Goal: Use online tool/utility: Utilize a website feature to perform a specific function

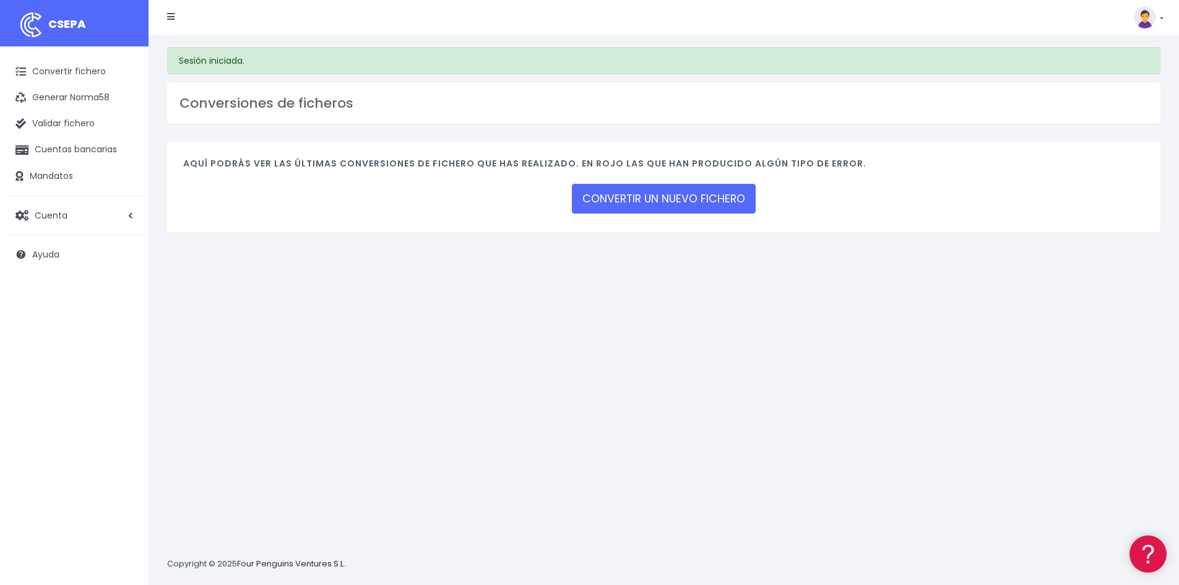
click at [639, 179] on div "Aquí podrás ver las últimas conversiones de fichero que has realizado. En rojo …" at bounding box center [664, 187] width 994 height 90
click at [636, 197] on link "CONVERTIR UN NUEVO FICHERO" at bounding box center [664, 199] width 184 height 30
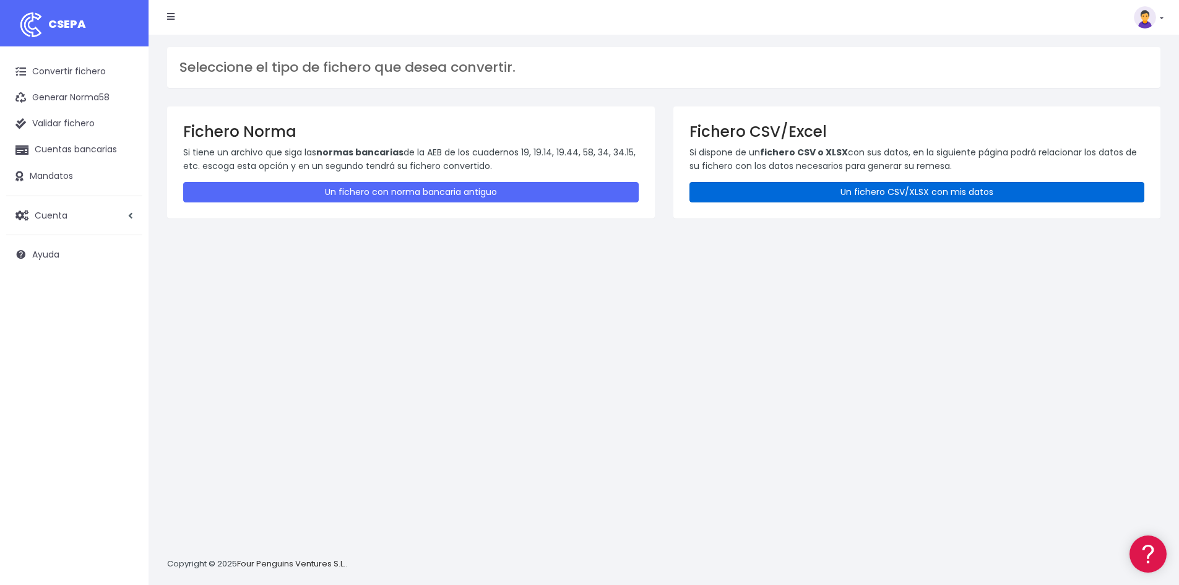
click at [831, 188] on link "Un fichero CSV/XLSX con mis datos" at bounding box center [918, 192] width 456 height 20
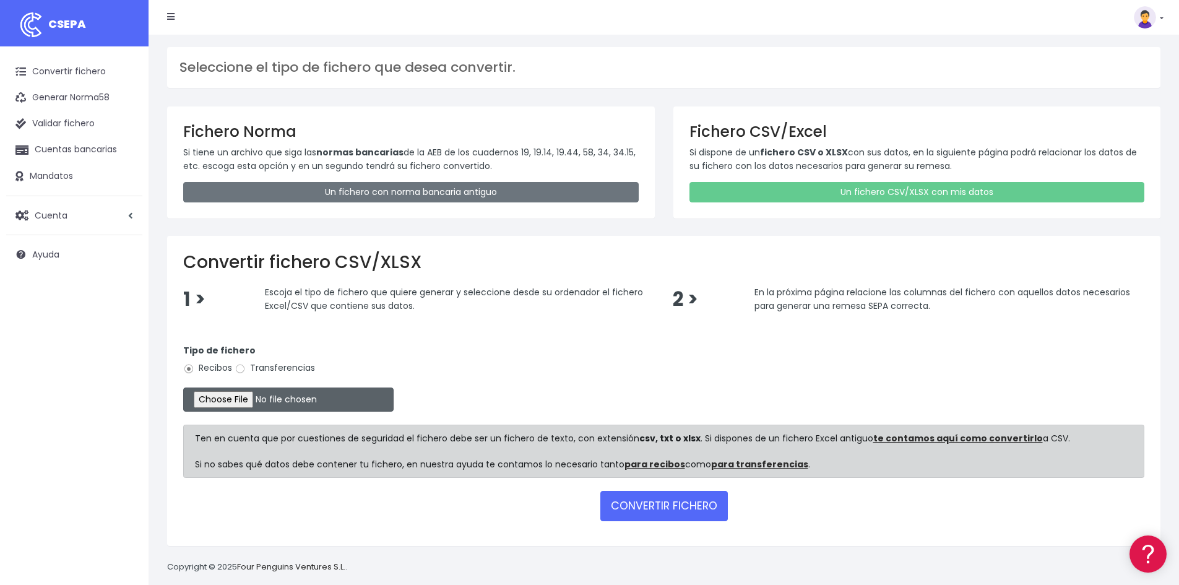
click at [210, 395] on input "file" at bounding box center [288, 400] width 210 height 24
type input "C:\fakepath\REMESA ALUMNOS 15-10.csv"
click at [690, 507] on button "CONVERTIR FICHERO" at bounding box center [664, 506] width 128 height 30
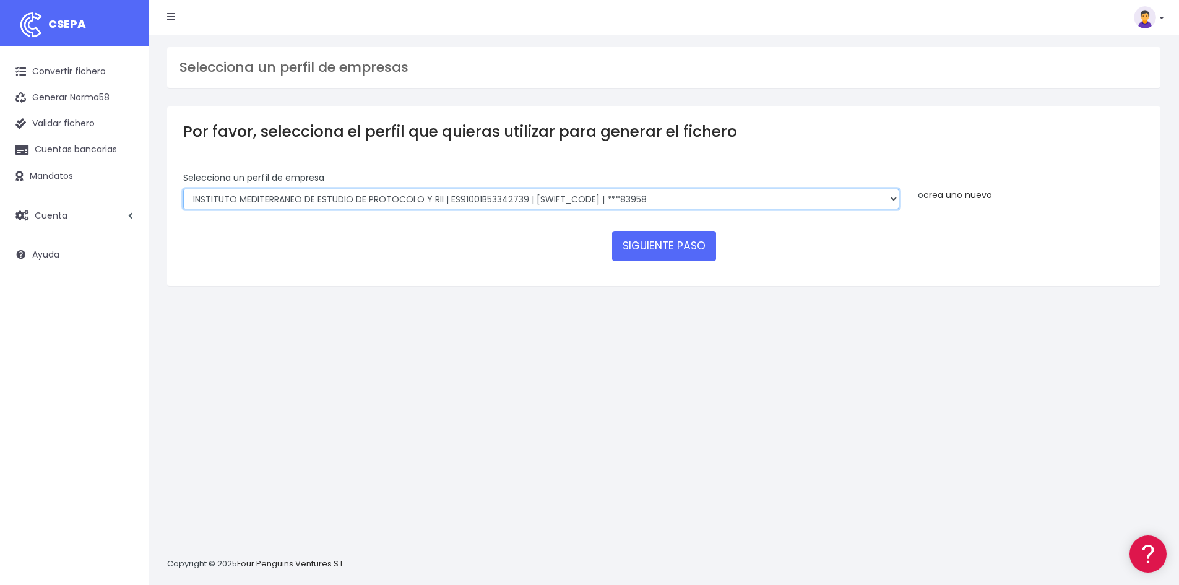
click at [353, 204] on select "ESATUR FORMACIÓN, S.L.U. | | BSCHESMMXXX | ***35660 INSTITUTO MEDITERRANEO DE E…" at bounding box center [541, 199] width 716 height 21
select select "2871"
click at [183, 189] on select "ESATUR FORMACIÓN, S.L.U. | | BSCHESMMXXX | ***35660 INSTITUTO MEDITERRANEO DE E…" at bounding box center [541, 199] width 716 height 21
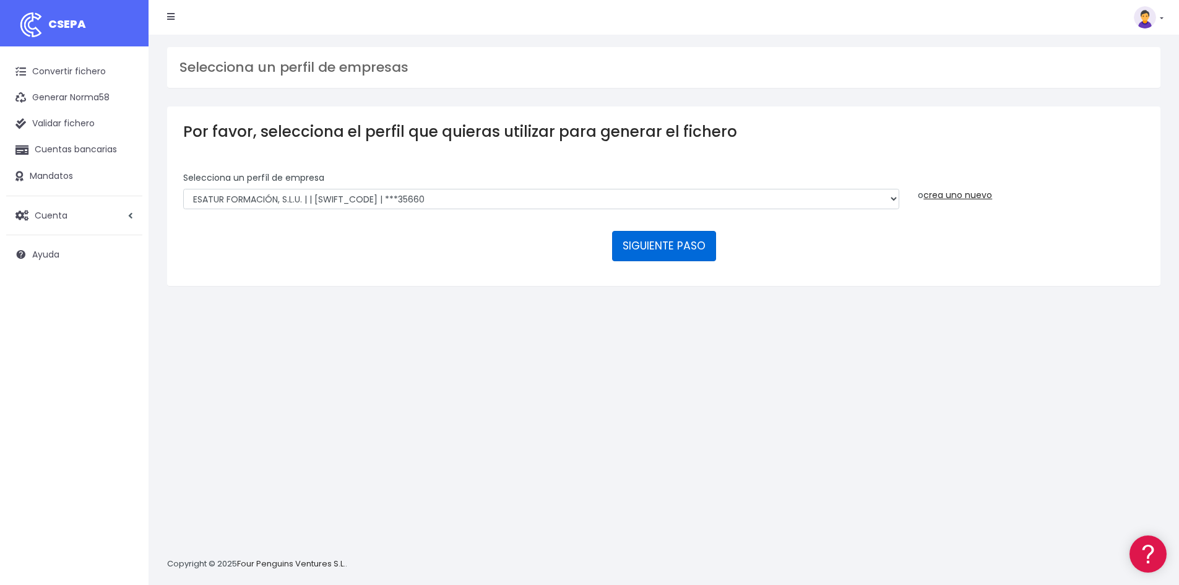
click at [646, 238] on button "SIGUIENTE PASO" at bounding box center [664, 246] width 104 height 30
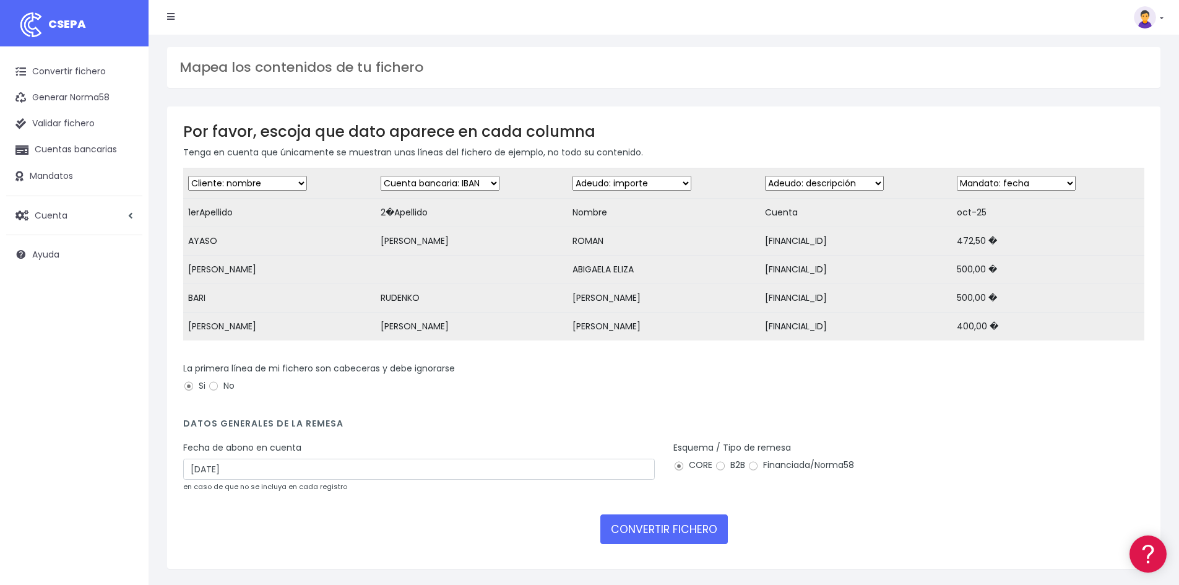
click at [248, 180] on select "Desechar campo Cliente: nombre Cliente: DNI Cliente: Email Cliente: Dirección C…" at bounding box center [247, 183] width 119 height 15
click at [188, 176] on select "Desechar campo Cliente: nombre Cliente: DNI Cliente: Email Cliente: Dirección C…" at bounding box center [247, 183] width 119 height 15
click at [409, 178] on select "Desechar campo Cliente: nombre Cliente: DNI Cliente: Email Cliente: Dirección C…" at bounding box center [440, 183] width 119 height 15
select select "debtor"
click at [381, 176] on select "Desechar campo Cliente: nombre Cliente: DNI Cliente: Email Cliente: Dirección C…" at bounding box center [440, 183] width 119 height 15
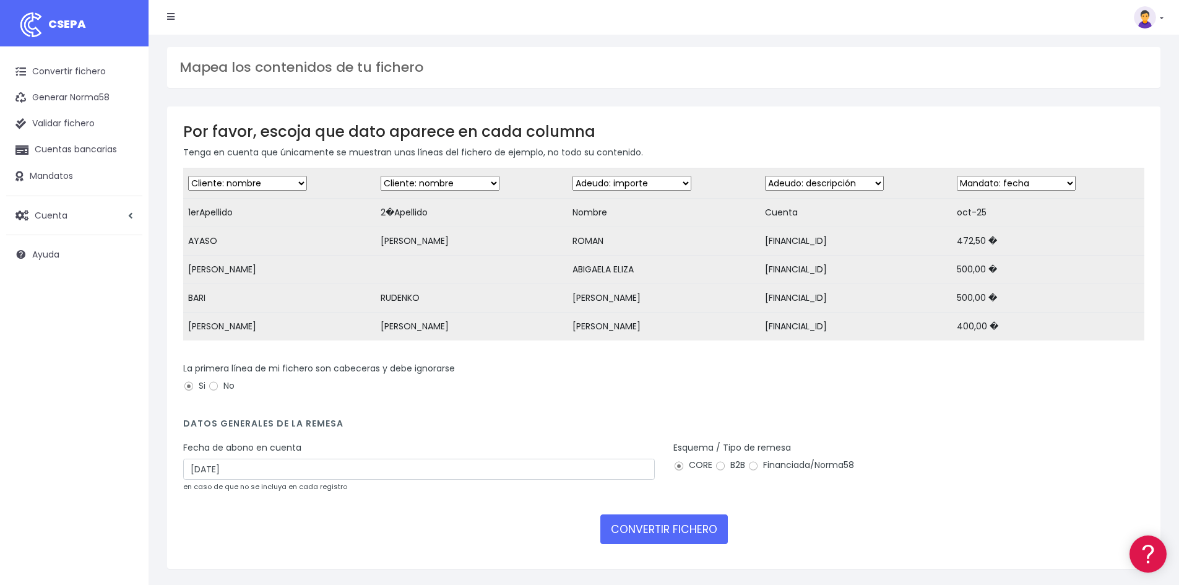
click at [620, 181] on select "Desechar campo Cliente: nombre Cliente: DNI Cliente: Email Cliente: Dirección C…" at bounding box center [632, 183] width 119 height 15
select select "debtor"
click at [573, 176] on select "Desechar campo Cliente: nombre Cliente: DNI Cliente: Email Cliente: Dirección C…" at bounding box center [632, 183] width 119 height 15
click at [801, 182] on select "Desechar campo Cliente: nombre Cliente: DNI Cliente: Email Cliente: Dirección C…" at bounding box center [824, 183] width 119 height 15
click at [804, 180] on select "Desechar campo Cliente: nombre Cliente: DNI Cliente: Email Cliente: Dirección C…" at bounding box center [824, 183] width 119 height 15
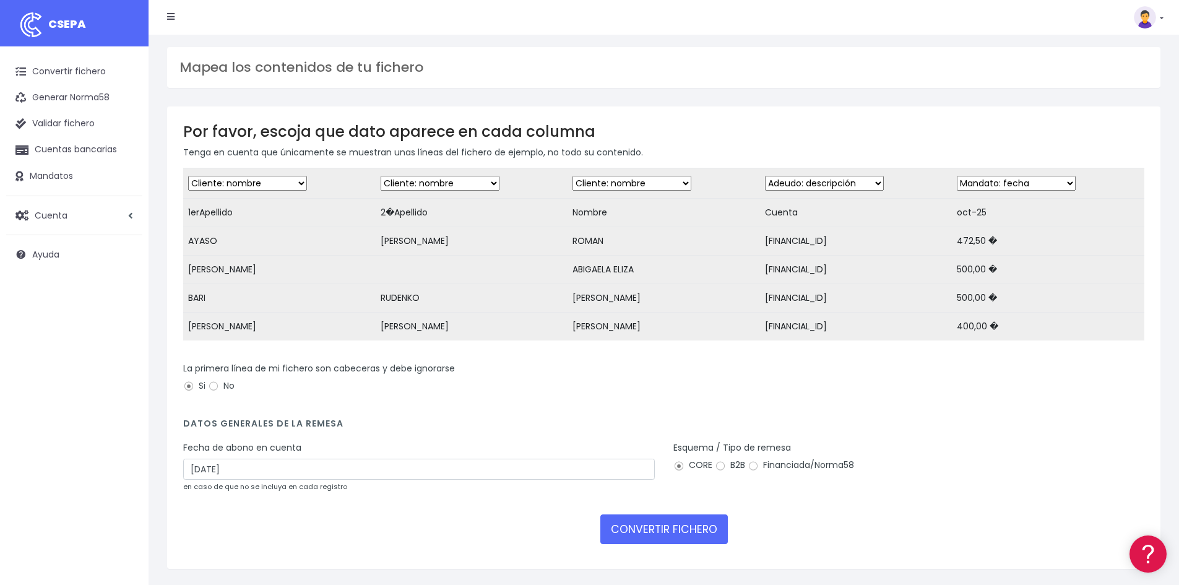
select select "iban"
click at [765, 176] on select "Desechar campo Cliente: nombre Cliente: DNI Cliente: Email Cliente: Dirección C…" at bounding box center [824, 183] width 119 height 15
click at [984, 181] on select "Desechar campo Cliente: nombre Cliente: DNI Cliente: Email Cliente: Dirección C…" at bounding box center [1016, 183] width 119 height 15
click at [912, 230] on td "ES4621006118441300556462" at bounding box center [856, 241] width 193 height 28
click at [1002, 181] on select "Desechar campo Cliente: nombre Cliente: DNI Cliente: Email Cliente: Dirección C…" at bounding box center [1016, 183] width 119 height 15
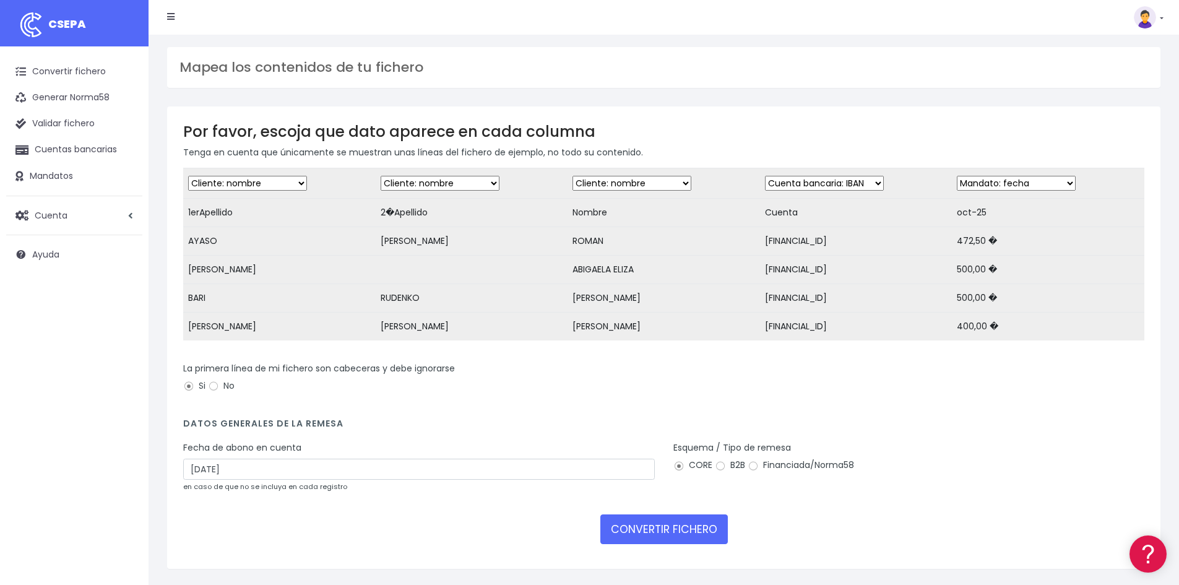
click at [1001, 182] on select "Desechar campo Cliente: nombre Cliente: DNI Cliente: Email Cliente: Dirección C…" at bounding box center [1016, 183] width 119 height 15
select select "amount"
click at [957, 176] on select "Desechar campo Cliente: nombre Cliente: DNI Cliente: Email Cliente: Dirección C…" at bounding box center [1016, 183] width 119 height 15
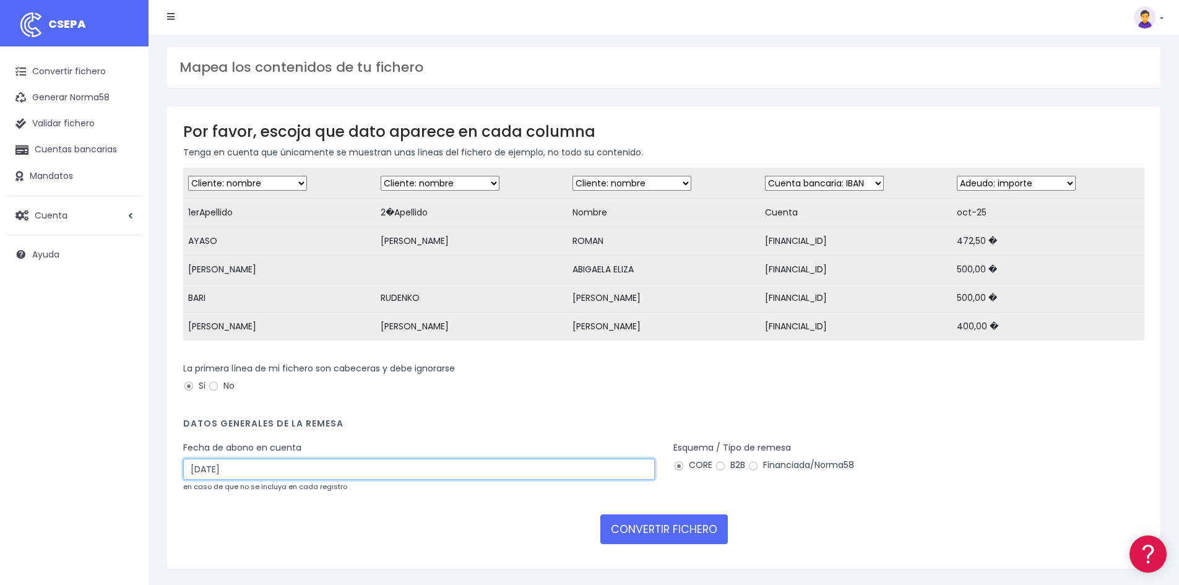
click at [286, 477] on input "17/10/2025" at bounding box center [419, 469] width 472 height 21
drag, startPoint x: 280, startPoint y: 481, endPoint x: 96, endPoint y: 475, distance: 184.0
click at [96, 475] on div "CSEPA Convertir fichero Generar Norma58 Validar fichero Cuentas bancarias Manda…" at bounding box center [589, 305] width 1179 height 611
type input "[DATE]"
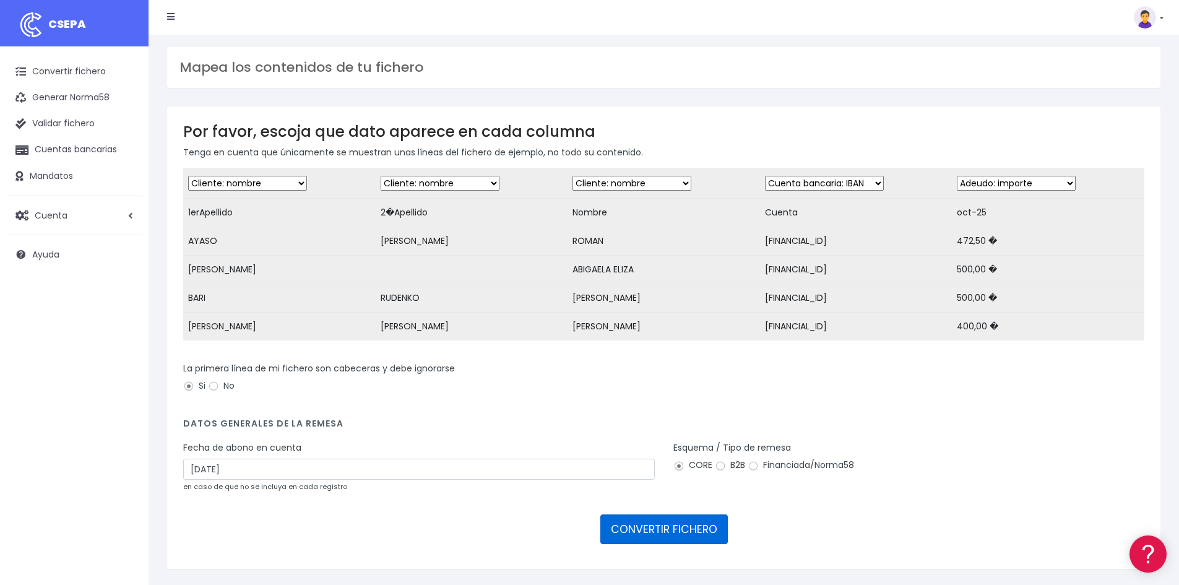
click at [676, 540] on button "CONVERTIR FICHERO" at bounding box center [664, 529] width 128 height 30
select select "debtor"
select select "iban"
select select "amount"
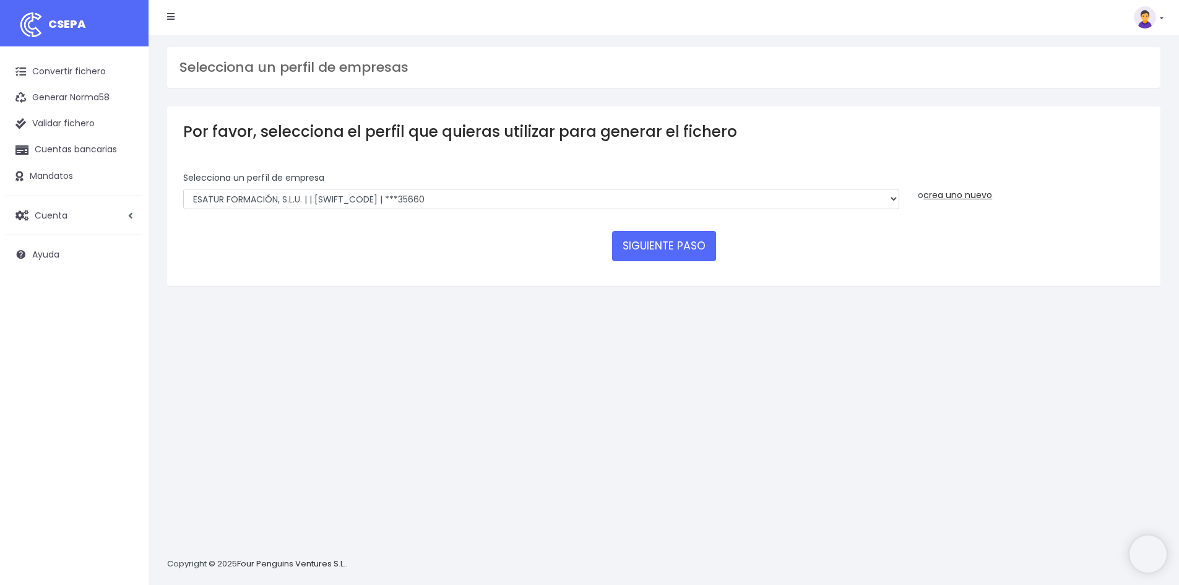
select select "2871"
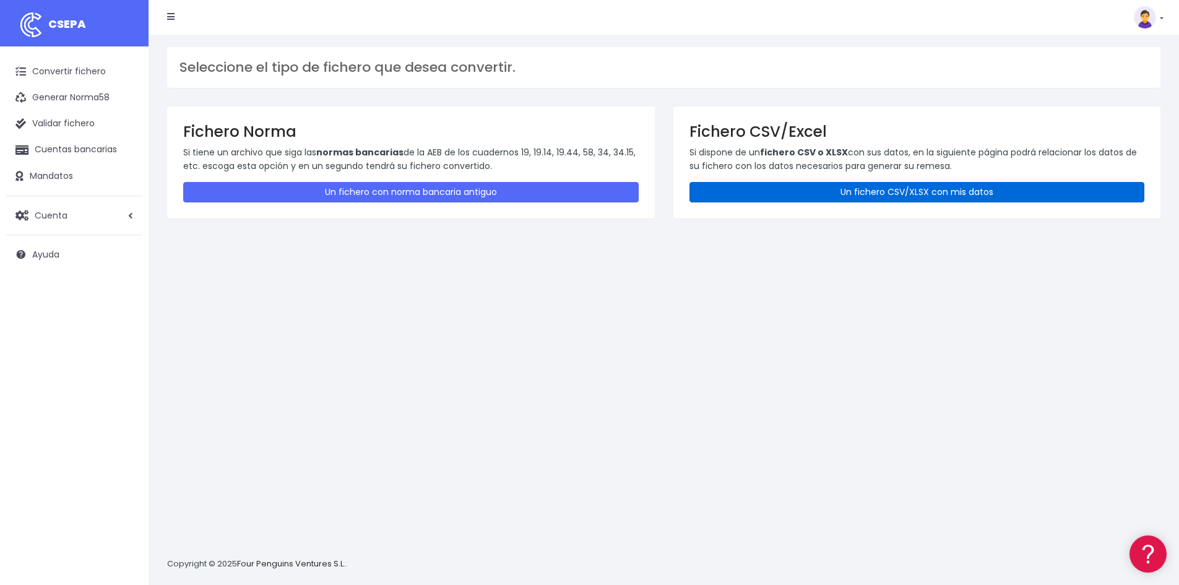
click at [836, 190] on link "Un fichero CSV/XLSX con mis datos" at bounding box center [918, 192] width 456 height 20
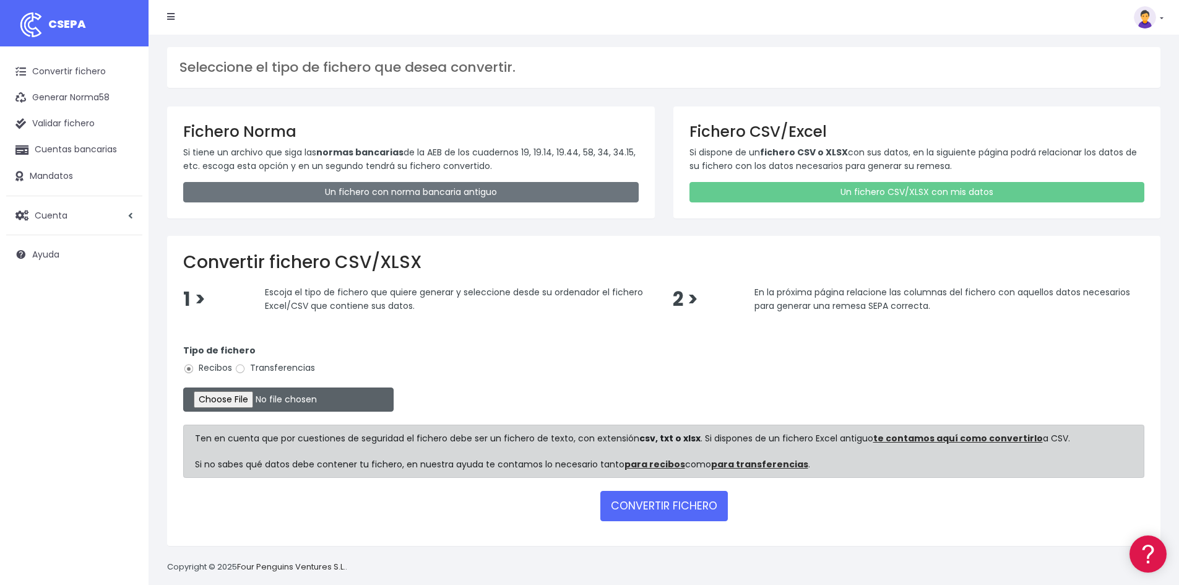
click at [243, 397] on input "file" at bounding box center [288, 400] width 210 height 24
click at [657, 509] on button "CONVERTIR FICHERO" at bounding box center [664, 506] width 128 height 30
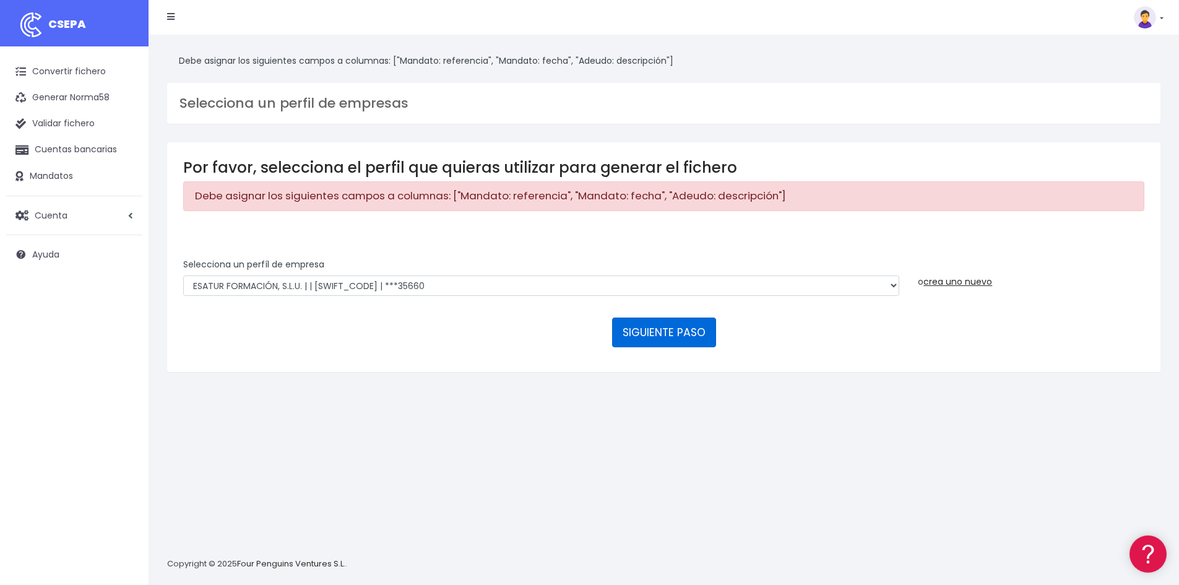
click at [668, 329] on button "SIGUIENTE PASO" at bounding box center [664, 333] width 104 height 30
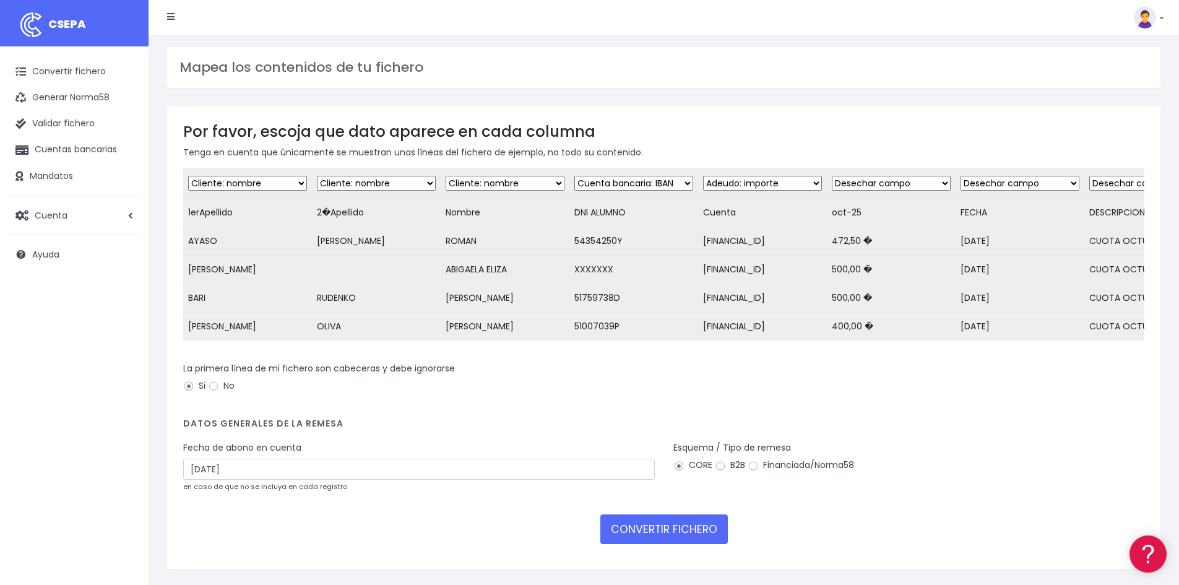
click at [618, 181] on select "Desechar campo Cliente: nombre Cliente: DNI Cliente: Email Cliente: Dirección C…" at bounding box center [633, 183] width 119 height 15
select select "mandate_reference"
click at [574, 176] on select "Desechar campo Cliente: nombre Cliente: DNI Cliente: Email Cliente: Dirección C…" at bounding box center [633, 183] width 119 height 15
click at [735, 180] on select "Desechar campo Cliente: nombre Cliente: DNI Cliente: Email Cliente: Dirección C…" at bounding box center [762, 183] width 119 height 15
select select "iban"
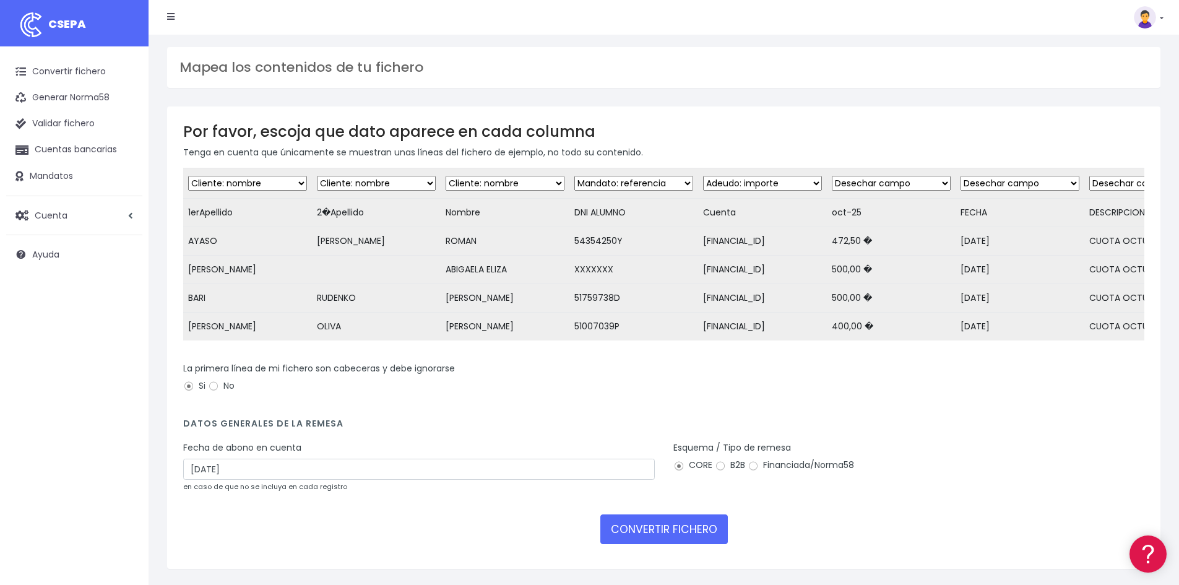
click at [703, 176] on select "Desechar campo Cliente: nombre Cliente: DNI Cliente: Email Cliente: Dirección C…" at bounding box center [762, 183] width 119 height 15
click at [890, 181] on select "Desechar campo Cliente: nombre Cliente: DNI Cliente: Email Cliente: Dirección C…" at bounding box center [891, 183] width 119 height 15
select select "amount"
click at [833, 176] on select "Desechar campo Cliente: nombre Cliente: DNI Cliente: Email Cliente: Dirección C…" at bounding box center [891, 183] width 119 height 15
click at [1017, 180] on select "Desechar campo Cliente: nombre Cliente: DNI Cliente: Email Cliente: Dirección C…" at bounding box center [1020, 183] width 119 height 15
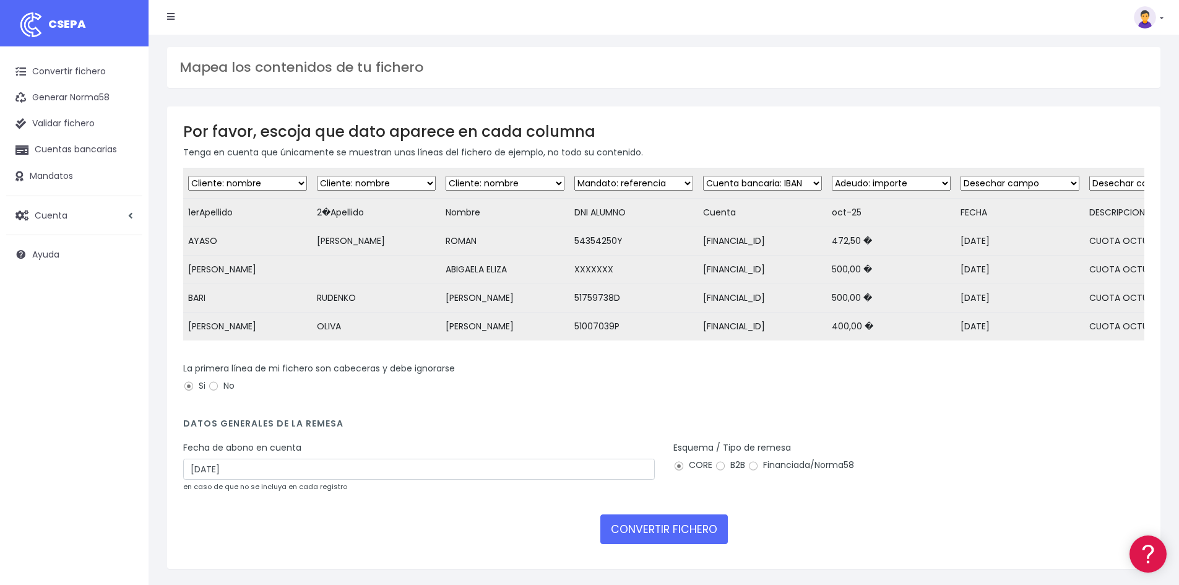
select select "mandate_signed_at"
click at [962, 176] on select "Desechar campo Cliente: nombre Cliente: DNI Cliente: Email Cliente: Dirección C…" at bounding box center [1020, 183] width 119 height 15
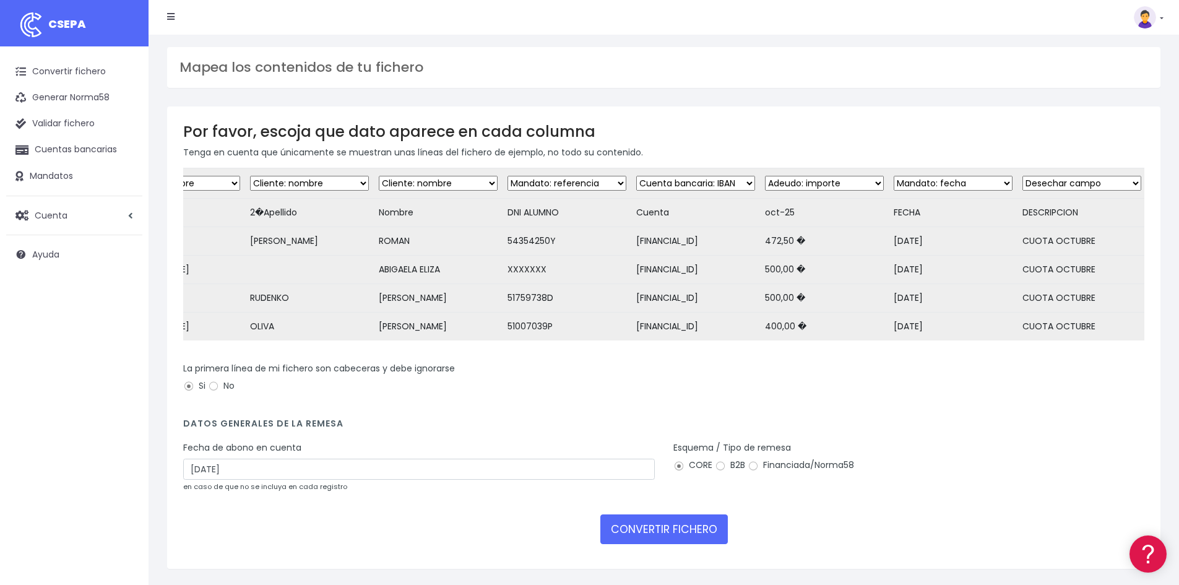
scroll to position [0, 79]
click at [1046, 181] on select "Desechar campo Cliente: nombre Cliente: DNI Cliente: Email Cliente: Dirección C…" at bounding box center [1080, 183] width 119 height 15
select select "mandate_signed_at"
click at [1021, 176] on select "Desechar campo Cliente: nombre Cliente: DNI Cliente: Email Cliente: Dirección C…" at bounding box center [1080, 183] width 119 height 15
click at [812, 182] on select "Desechar campo Cliente: nombre Cliente: DNI Cliente: Email Cliente: Dirección C…" at bounding box center [822, 183] width 119 height 15
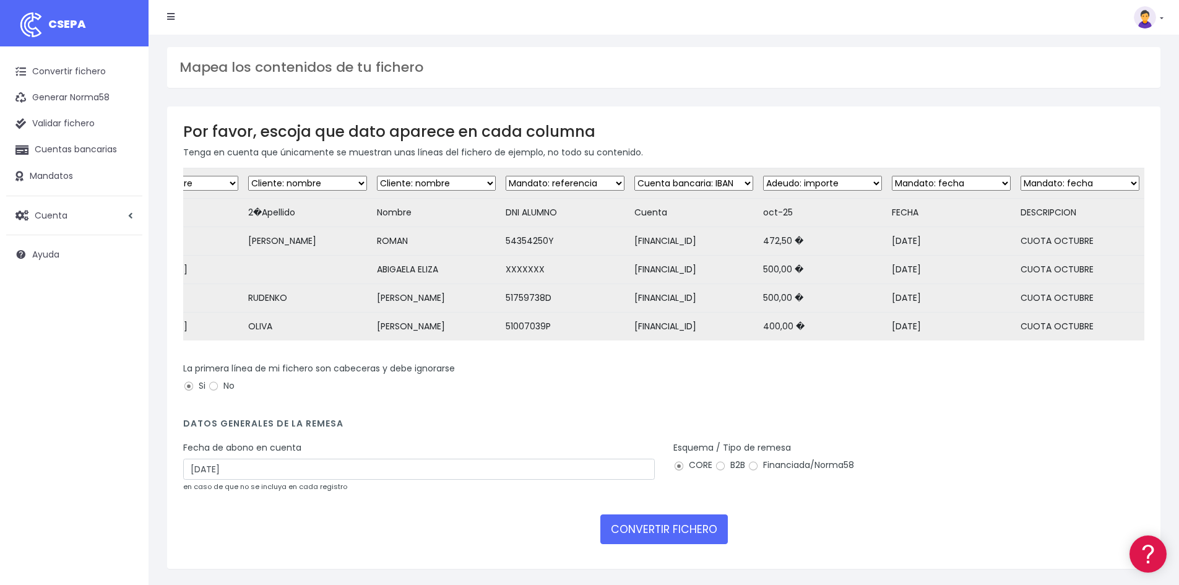
click at [763, 176] on select "Desechar campo Cliente: nombre Cliente: DNI Cliente: Email Cliente: Dirección C…" at bounding box center [822, 183] width 119 height 15
click at [840, 189] on select "Desechar campo Cliente: nombre Cliente: DNI Cliente: Email Cliente: Dirección C…" at bounding box center [822, 183] width 119 height 15
select select "amount"
click at [763, 176] on select "Desechar campo Cliente: nombre Cliente: DNI Cliente: Email Cliente: Dirección C…" at bounding box center [822, 183] width 119 height 15
click at [950, 180] on select "Desechar campo Cliente: nombre Cliente: DNI Cliente: Email Cliente: Dirección C…" at bounding box center [951, 183] width 119 height 15
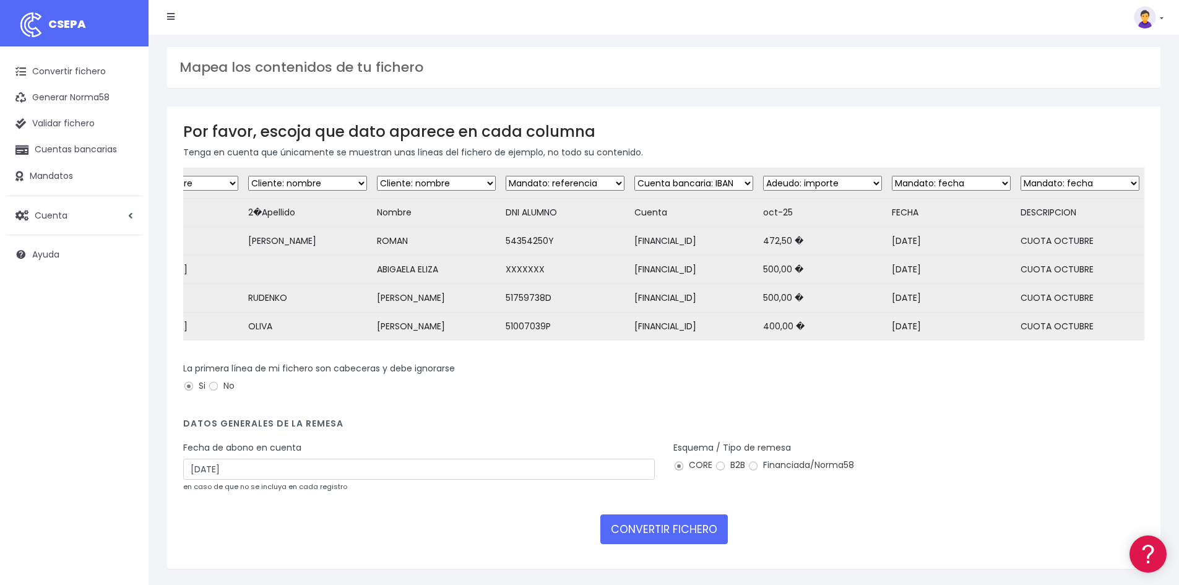
select select "date"
click at [892, 176] on select "Desechar campo Cliente: nombre Cliente: DNI Cliente: Email Cliente: Dirección C…" at bounding box center [951, 183] width 119 height 15
click at [1051, 186] on select "Desechar campo Cliente: nombre Cliente: DNI Cliente: Email Cliente: Dirección C…" at bounding box center [1080, 183] width 119 height 15
click at [955, 397] on div "La primera línea de mi fichero son cabeceras y debe ignorarse Si No" at bounding box center [663, 379] width 961 height 35
click at [1067, 183] on select "Desechar campo Cliente: nombre Cliente: DNI Cliente: Email Cliente: Dirección C…" at bounding box center [1080, 183] width 119 height 15
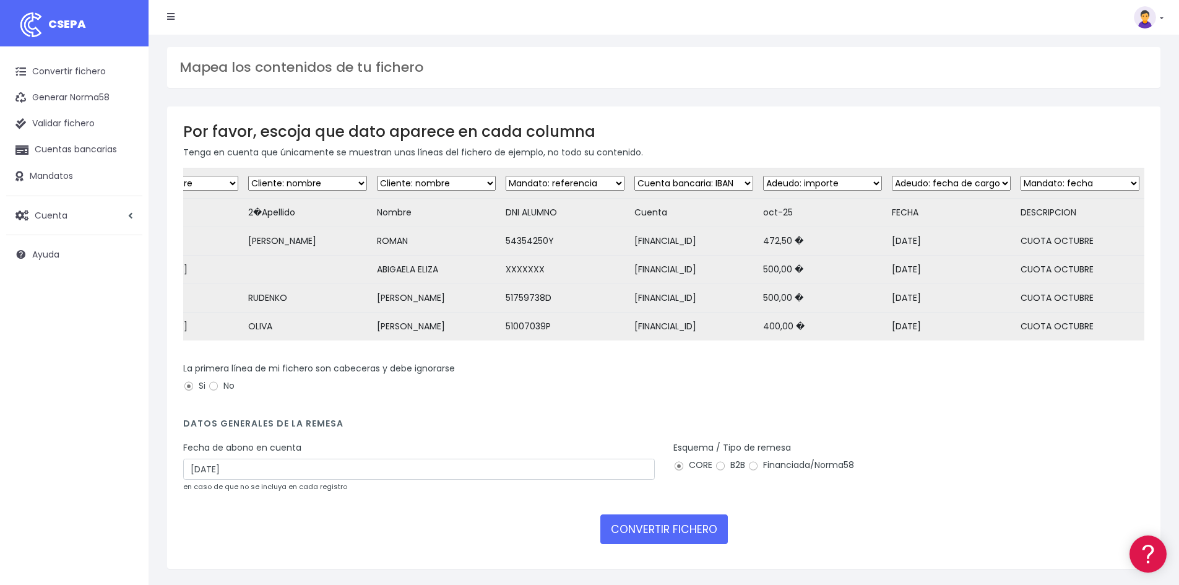
select select "description"
click at [1021, 176] on select "Desechar campo Cliente: nombre Cliente: DNI Cliente: Email Cliente: Dirección C…" at bounding box center [1080, 183] width 119 height 15
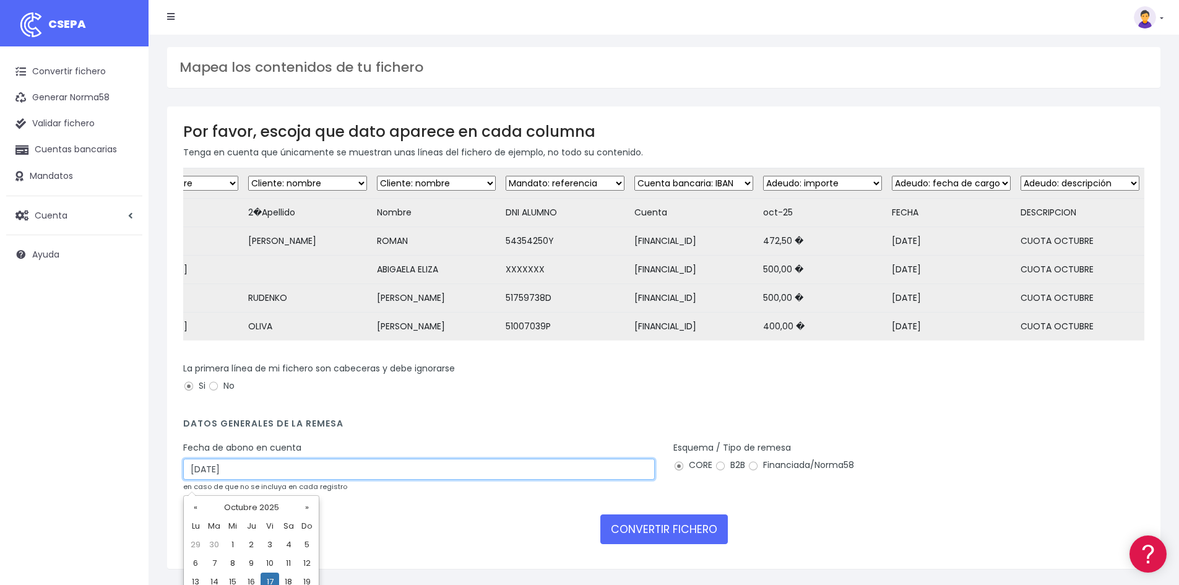
drag, startPoint x: 295, startPoint y: 474, endPoint x: 128, endPoint y: 477, distance: 167.8
click at [128, 477] on div "CSEPA Convertir fichero Generar Norma58 Validar fichero Cuentas bancarias Manda…" at bounding box center [589, 305] width 1179 height 611
type input "15/10/2025"
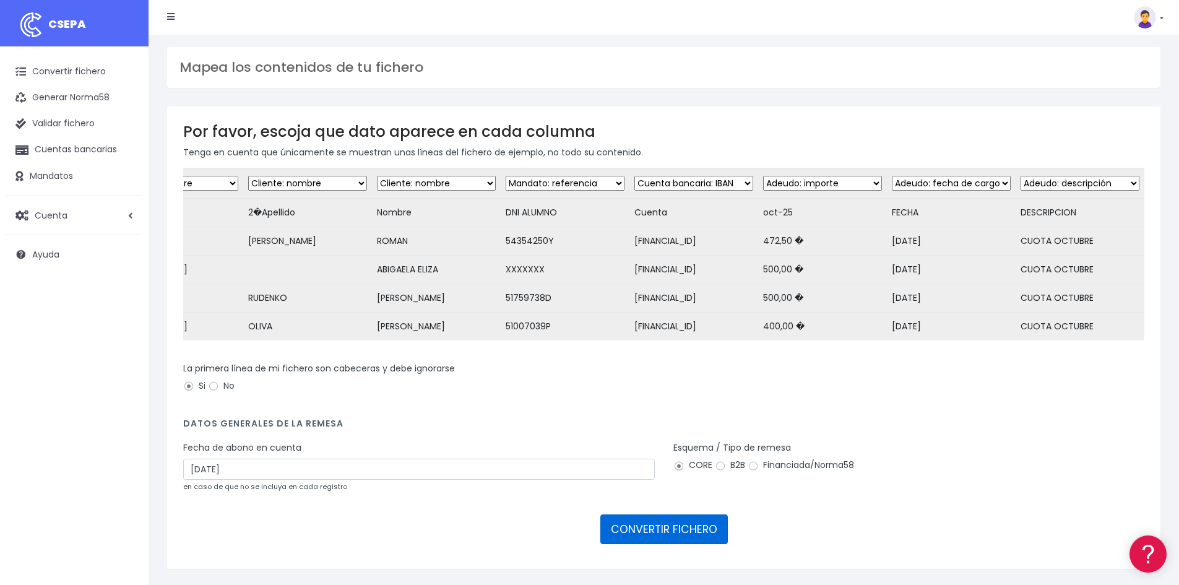
click at [659, 532] on button "CONVERTIR FICHERO" at bounding box center [664, 529] width 128 height 30
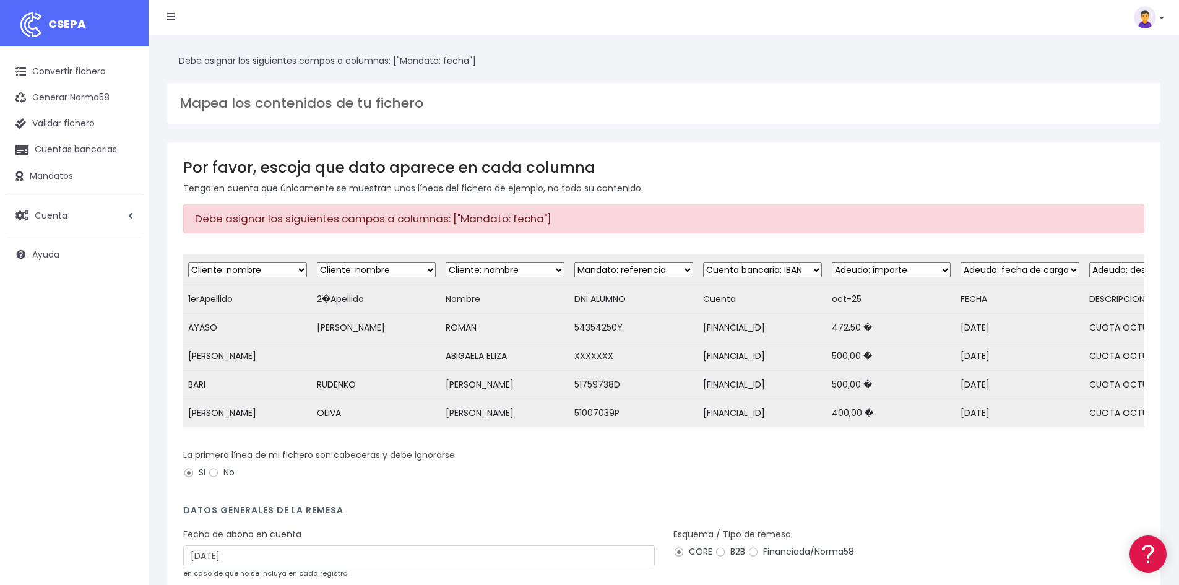
click at [1015, 271] on select "Desechar campo Cliente: nombre Cliente: DNI Cliente: Email Cliente: Dirección C…" at bounding box center [1020, 269] width 119 height 15
select select "mandate_signed_at"
click at [962, 262] on select "Desechar campo Cliente: nombre Cliente: DNI Cliente: Email Cliente: Dirección C…" at bounding box center [1020, 269] width 119 height 15
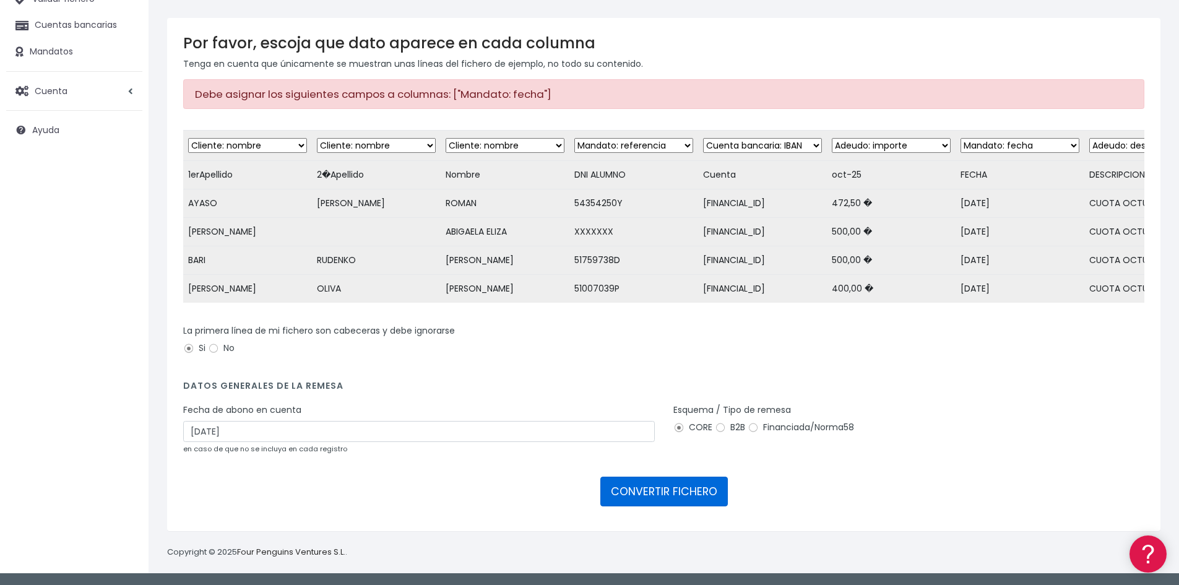
scroll to position [134, 0]
click at [681, 490] on button "CONVERTIR FICHERO" at bounding box center [664, 492] width 128 height 30
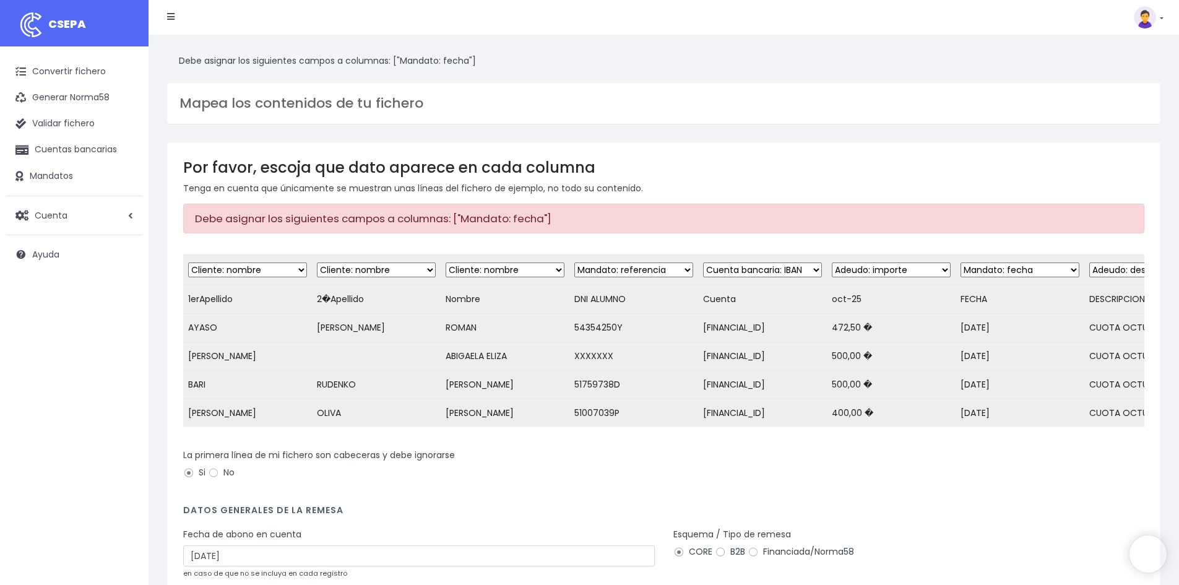
select select "mandate_signed_at"
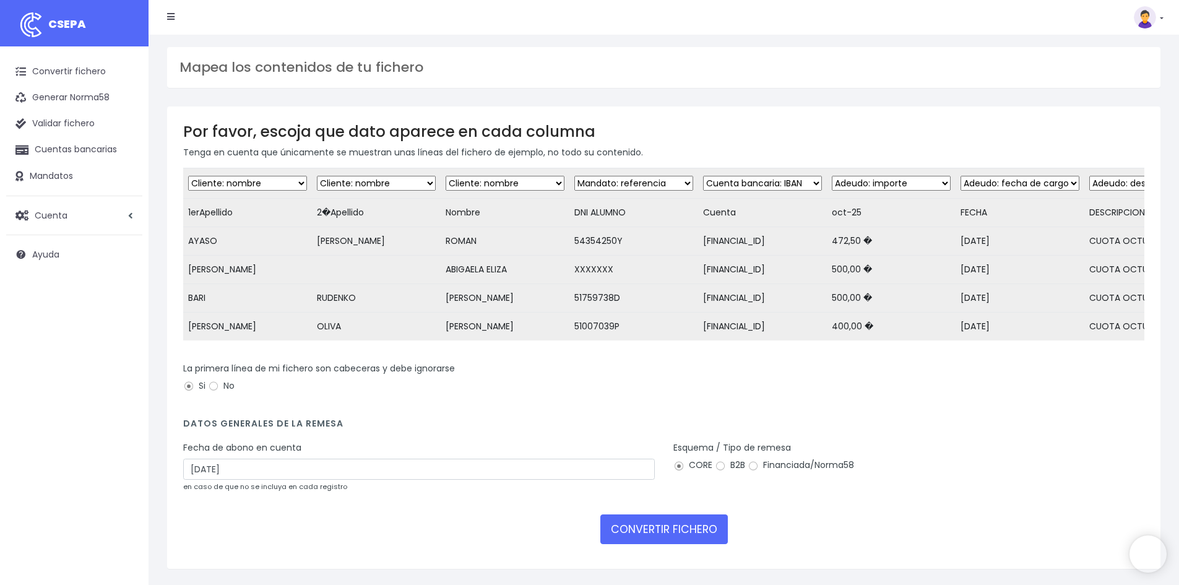
select select "mandate_reference"
select select "iban"
select select "amount"
select select "date"
select select "description"
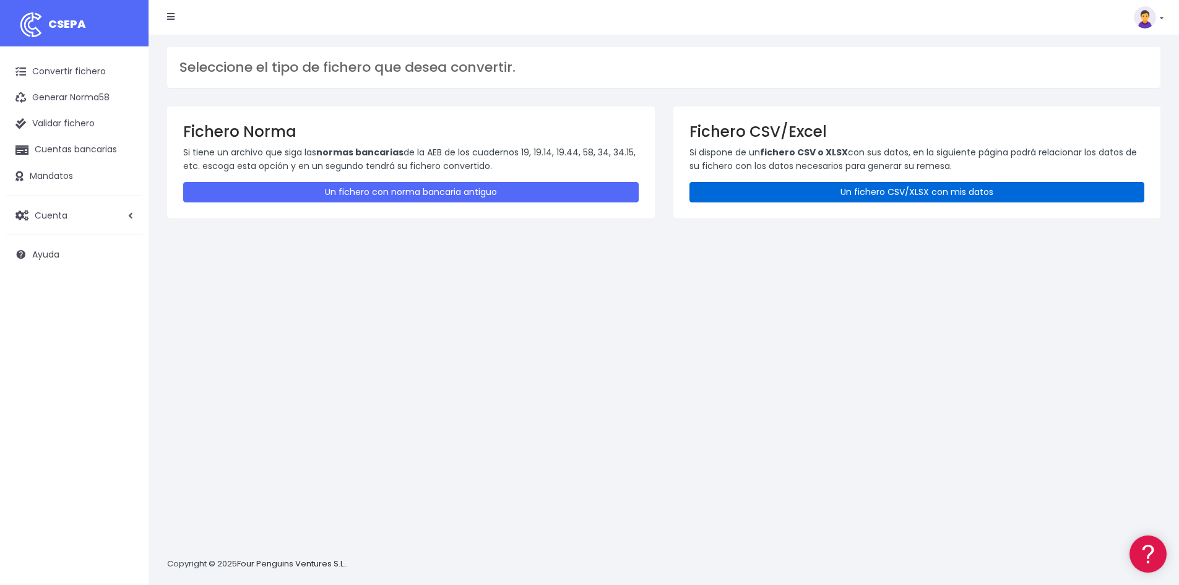
click at [866, 186] on link "Un fichero CSV/XLSX con mis datos" at bounding box center [918, 192] width 456 height 20
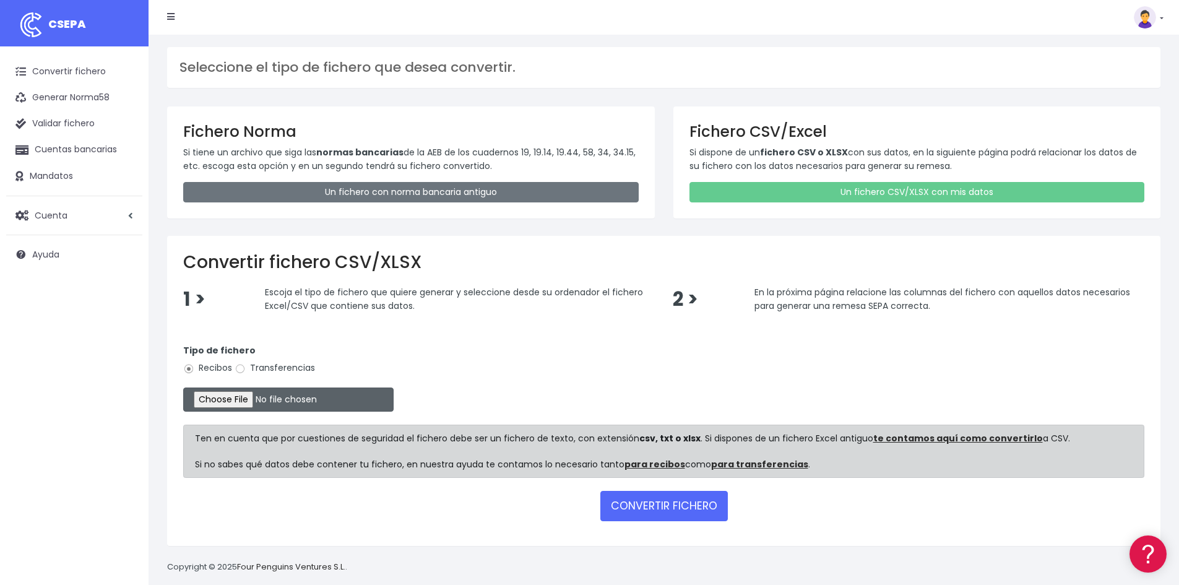
click at [247, 401] on input "file" at bounding box center [288, 400] width 210 height 24
click at [656, 509] on button "CONVERTIR FICHERO" at bounding box center [664, 506] width 128 height 30
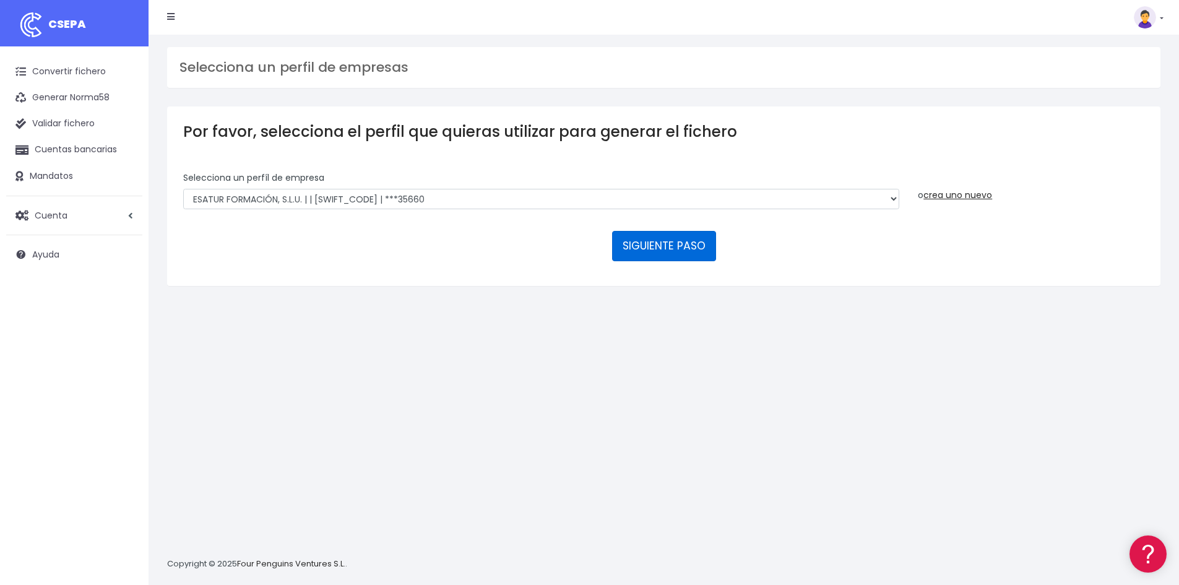
click at [670, 253] on button "SIGUIENTE PASO" at bounding box center [664, 246] width 104 height 30
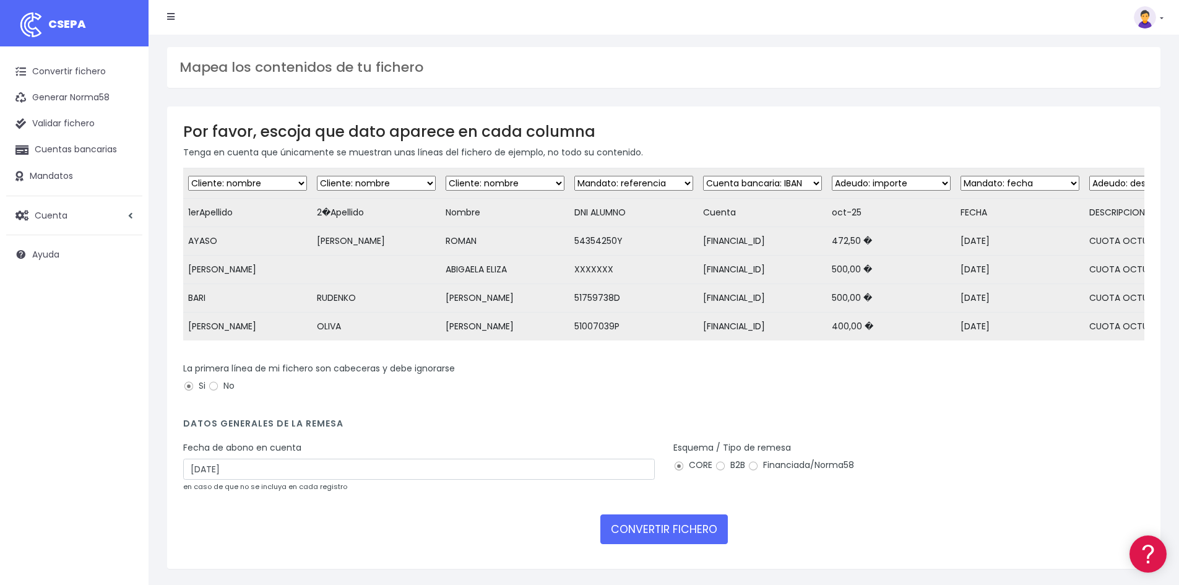
scroll to position [0, 79]
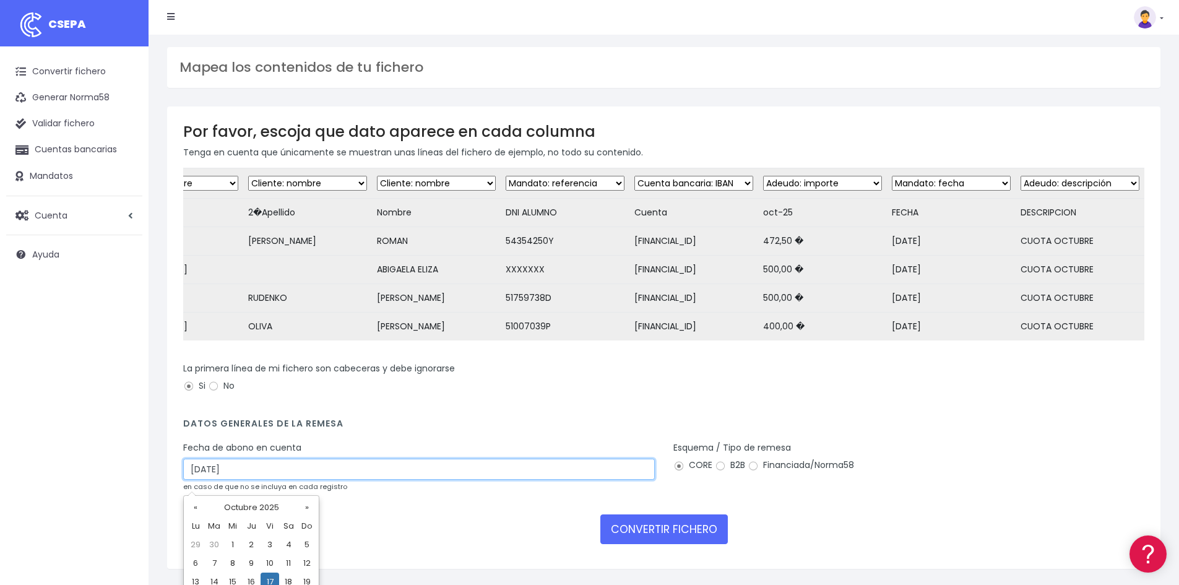
drag, startPoint x: 254, startPoint y: 476, endPoint x: 102, endPoint y: 473, distance: 152.3
click at [102, 473] on div "CSEPA Convertir fichero Generar Norma58 Validar fichero Cuentas bancarias Manda…" at bounding box center [589, 305] width 1179 height 611
type input "[DATE]"
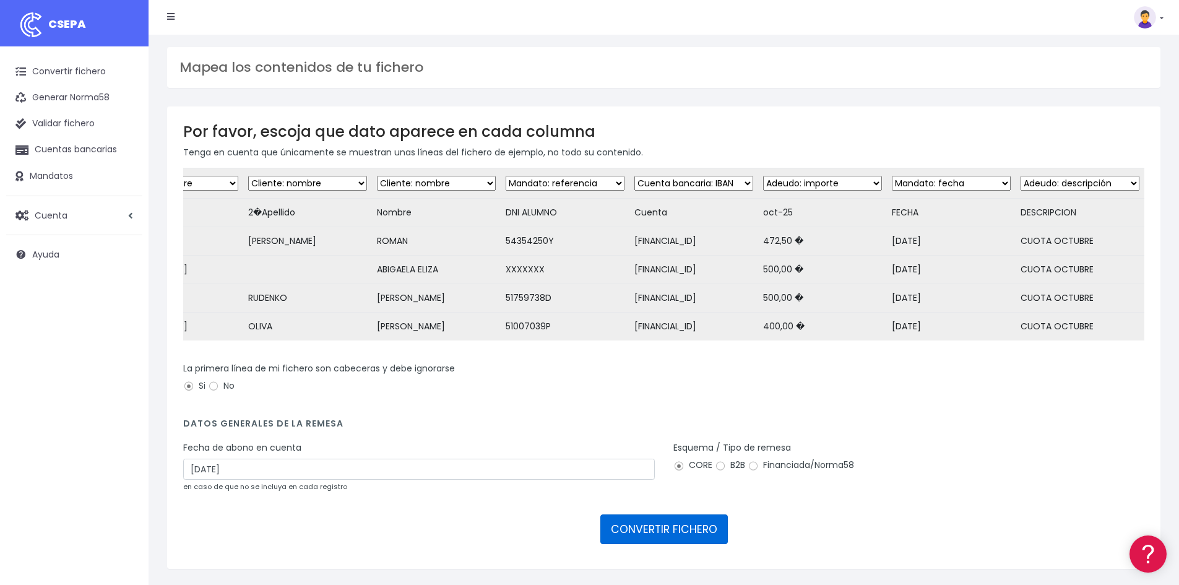
click at [669, 542] on button "CONVERTIR FICHERO" at bounding box center [664, 529] width 128 height 30
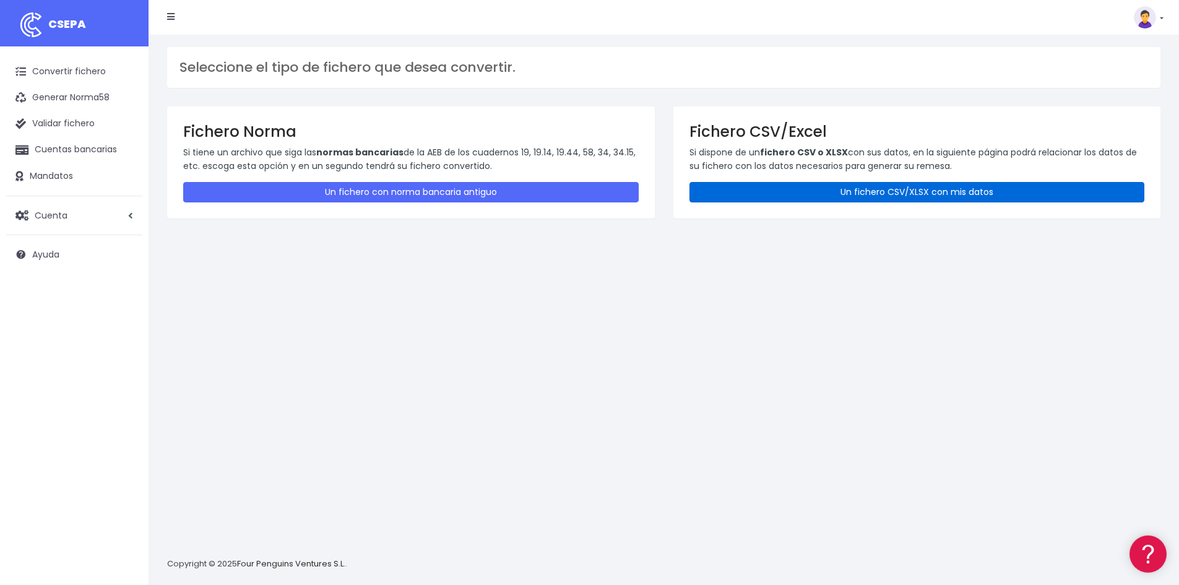
click at [933, 195] on link "Un fichero CSV/XLSX con mis datos" at bounding box center [918, 192] width 456 height 20
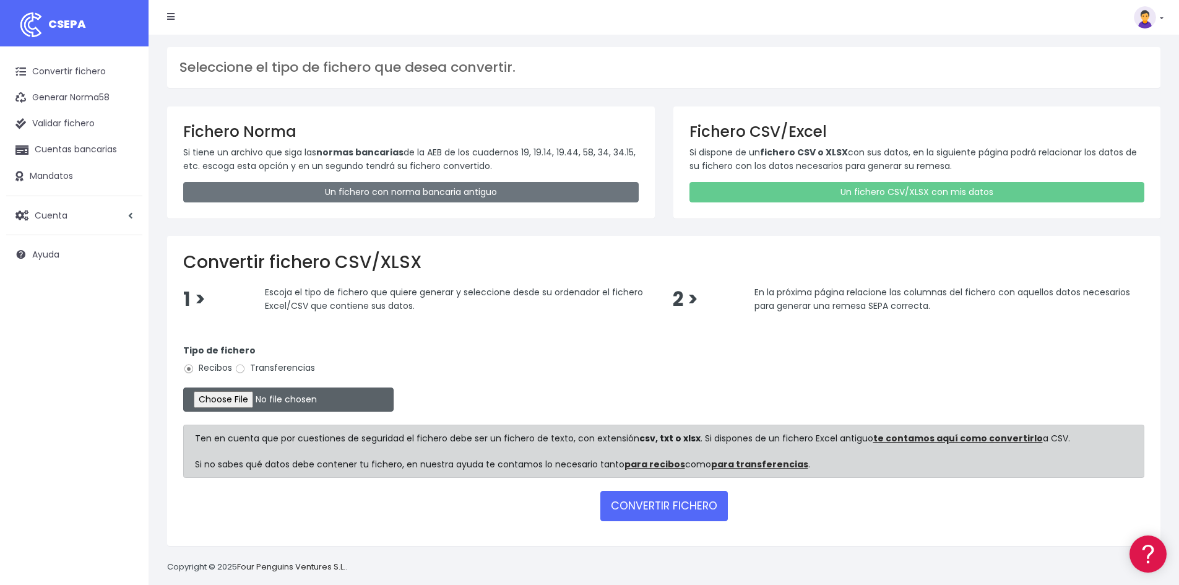
click at [239, 398] on input "file" at bounding box center [288, 400] width 210 height 24
click at [659, 499] on button "CONVERTIR FICHERO" at bounding box center [664, 506] width 128 height 30
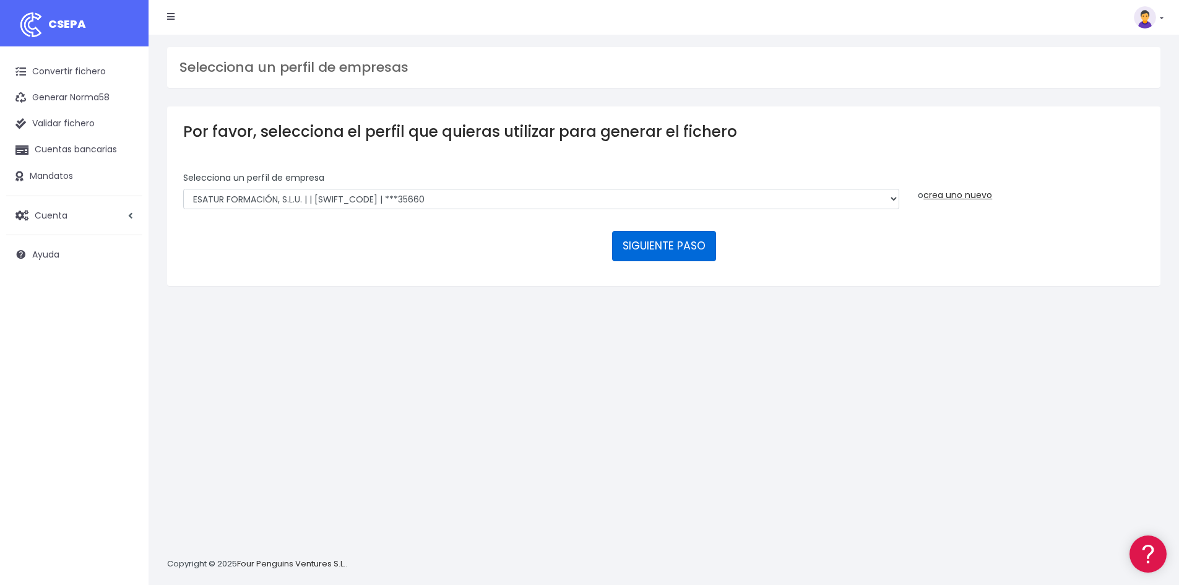
click at [662, 245] on button "SIGUIENTE PASO" at bounding box center [664, 246] width 104 height 30
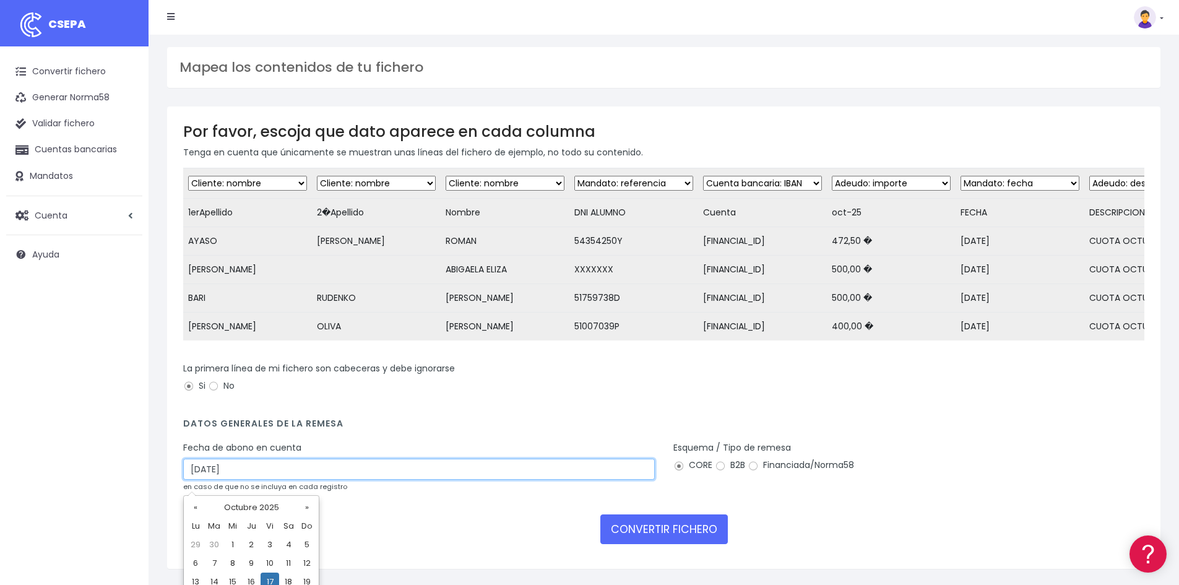
click at [245, 475] on input "17/10/2025" at bounding box center [419, 469] width 472 height 21
click at [197, 477] on input "17/10/2025" at bounding box center [419, 469] width 472 height 21
type input "15/10/2025"
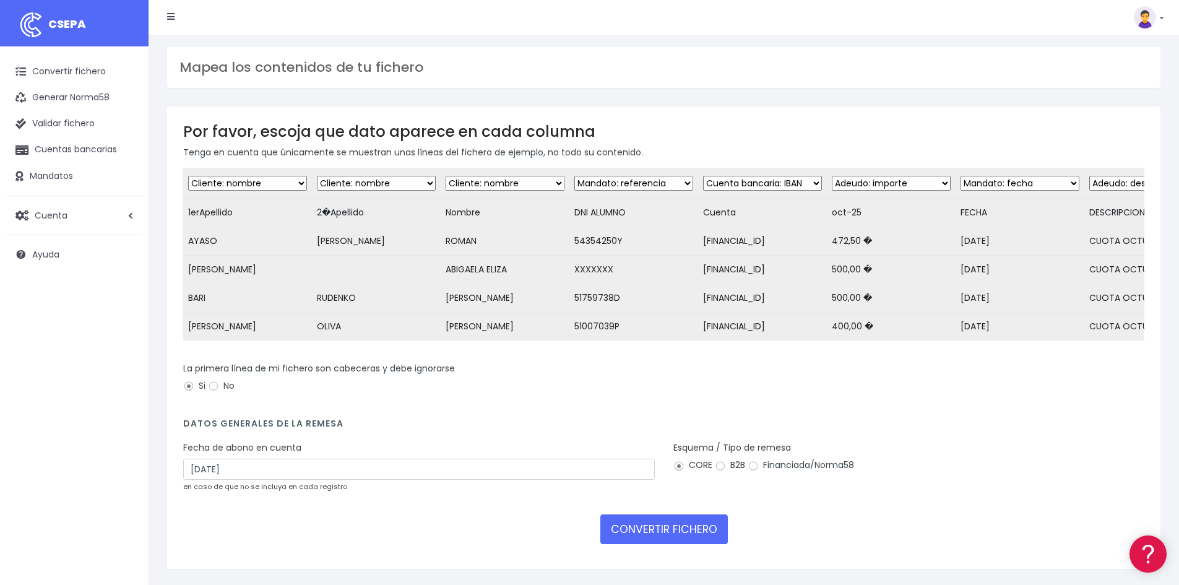
click at [675, 405] on div "La primera línea de mi fichero son cabeceras y debe ignorarse Si No" at bounding box center [664, 383] width 980 height 43
click at [700, 531] on button "CONVERTIR FICHERO" at bounding box center [664, 529] width 128 height 30
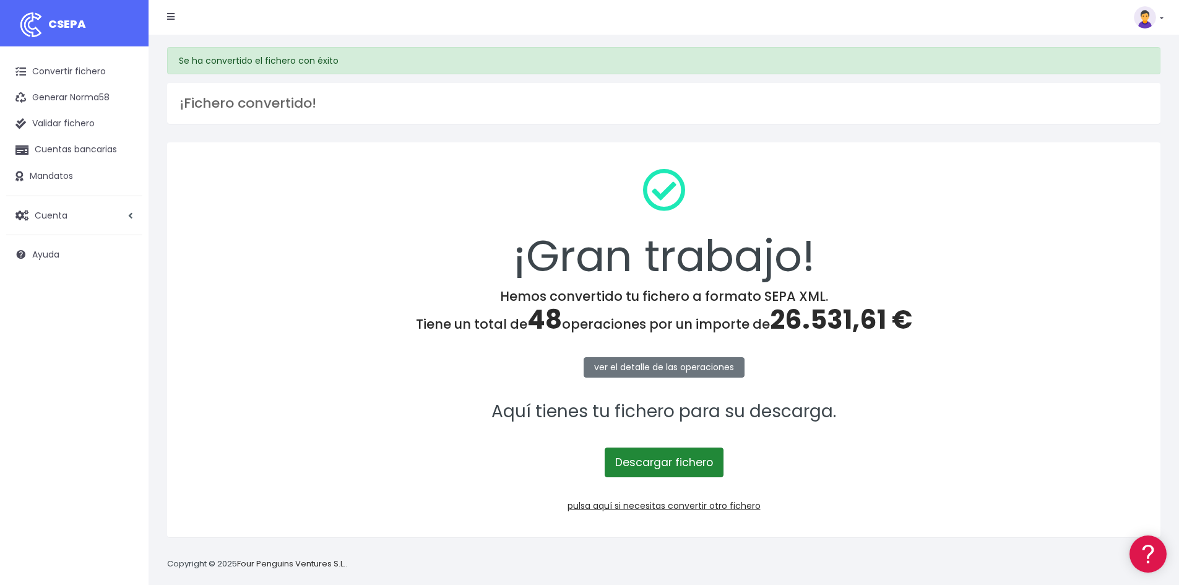
click at [633, 462] on link "Descargar fichero" at bounding box center [664, 463] width 119 height 30
click at [681, 367] on link "ver el detalle de las operaciones" at bounding box center [664, 367] width 161 height 20
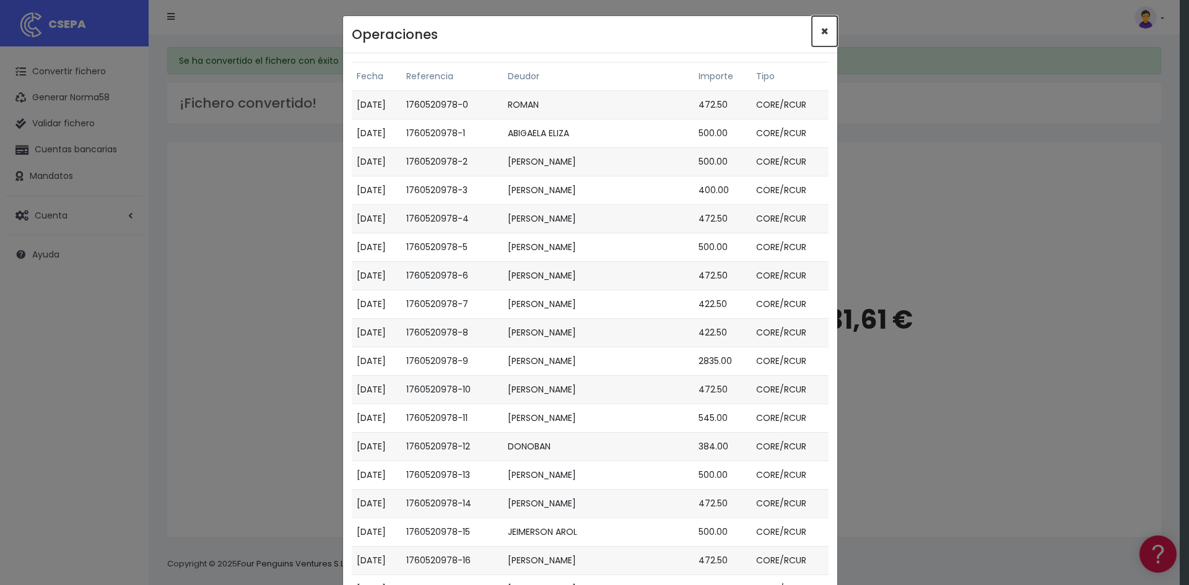
click at [821, 30] on span "×" at bounding box center [824, 31] width 8 height 18
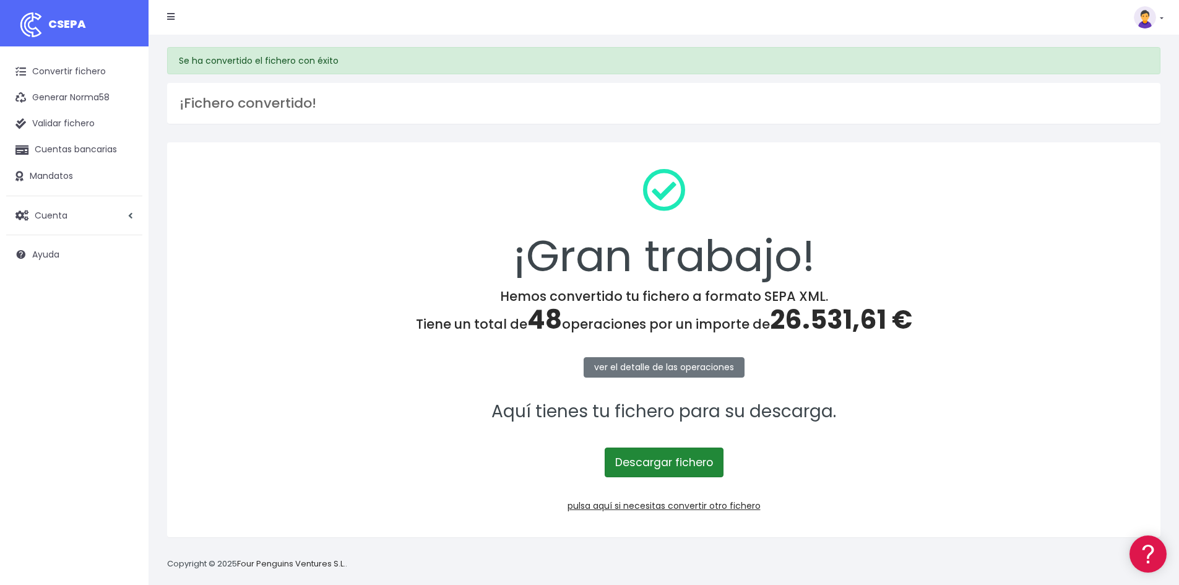
click at [682, 460] on link "Descargar fichero" at bounding box center [664, 463] width 119 height 30
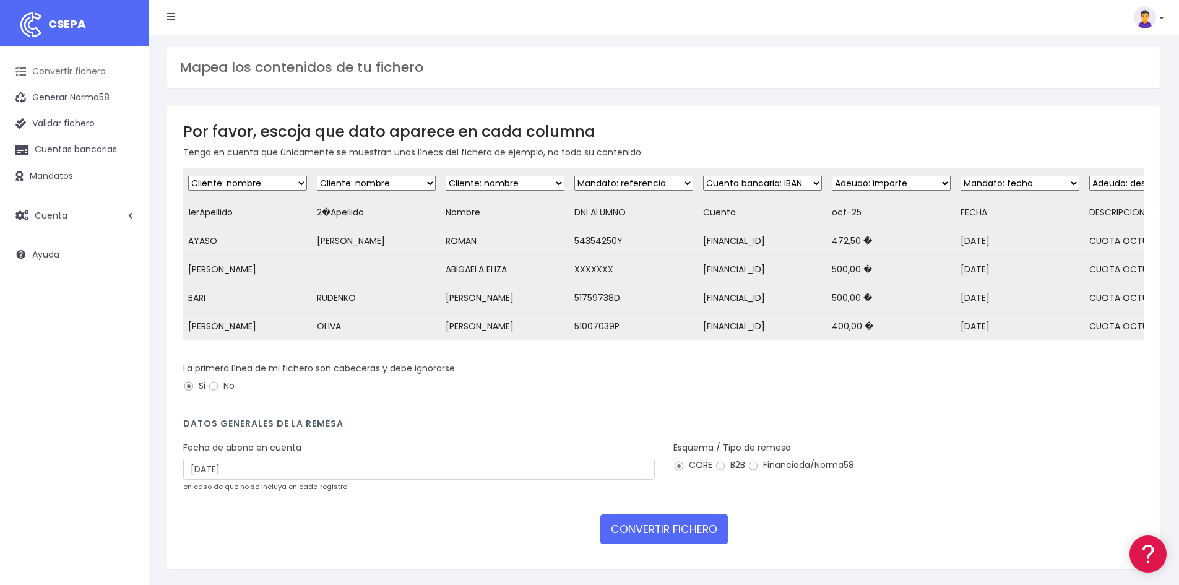
click at [72, 69] on link "Convertir fichero" at bounding box center [74, 72] width 136 height 26
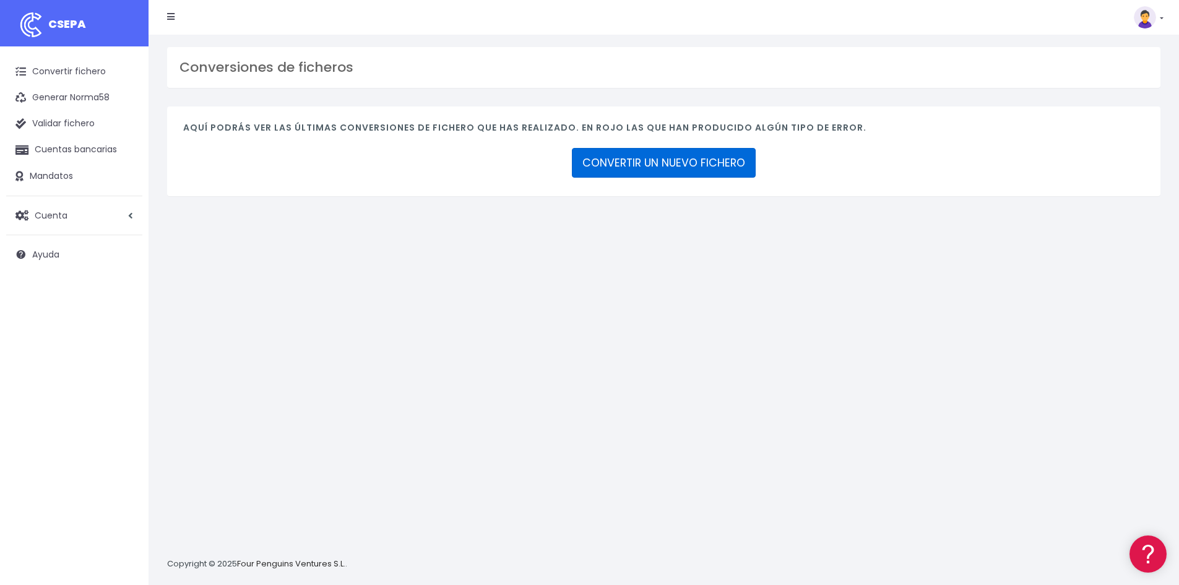
click at [655, 158] on link "CONVERTIR UN NUEVO FICHERO" at bounding box center [664, 163] width 184 height 30
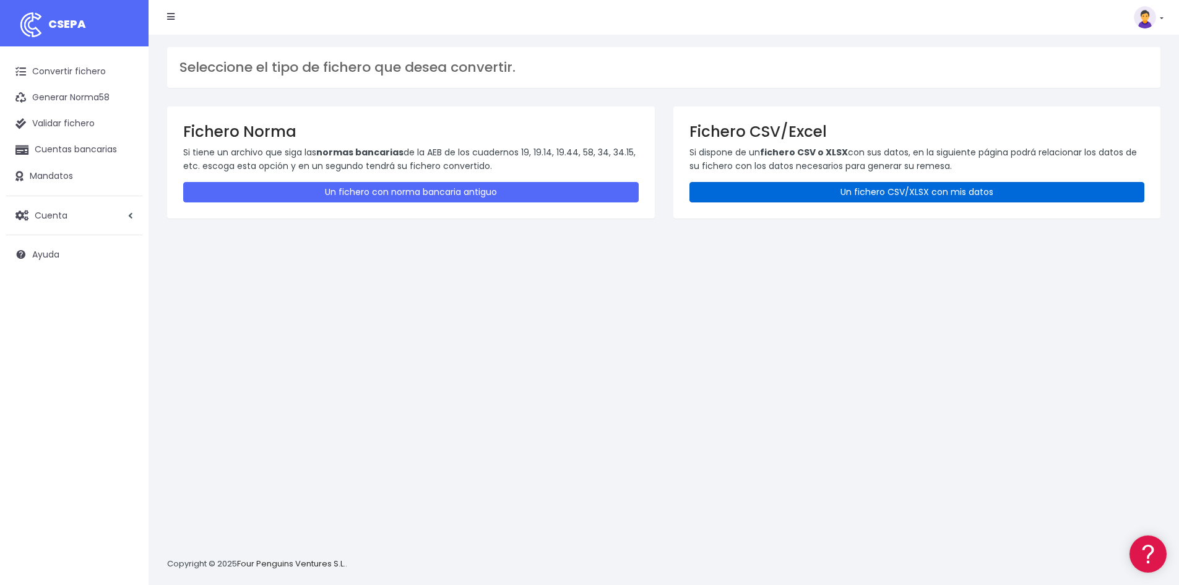
click at [739, 185] on link "Un fichero CSV/XLSX con mis datos" at bounding box center [918, 192] width 456 height 20
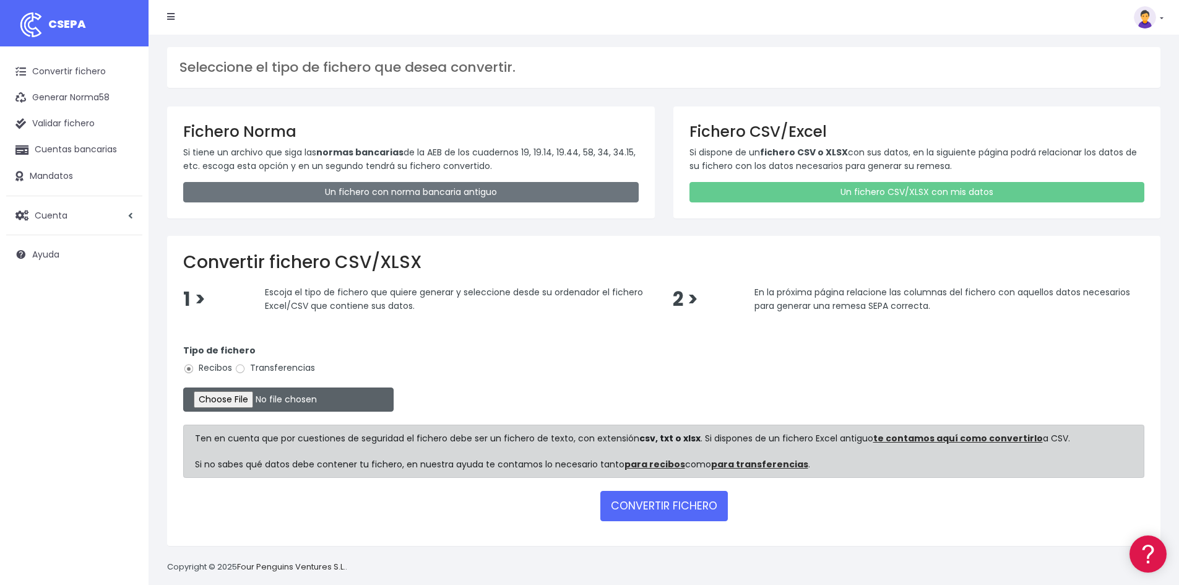
click at [248, 398] on input "file" at bounding box center [288, 400] width 210 height 24
type input "C:\fakepath\REMESA ALUMNOS 15-10.csv"
click at [651, 505] on button "CONVERTIR FICHERO" at bounding box center [664, 506] width 128 height 30
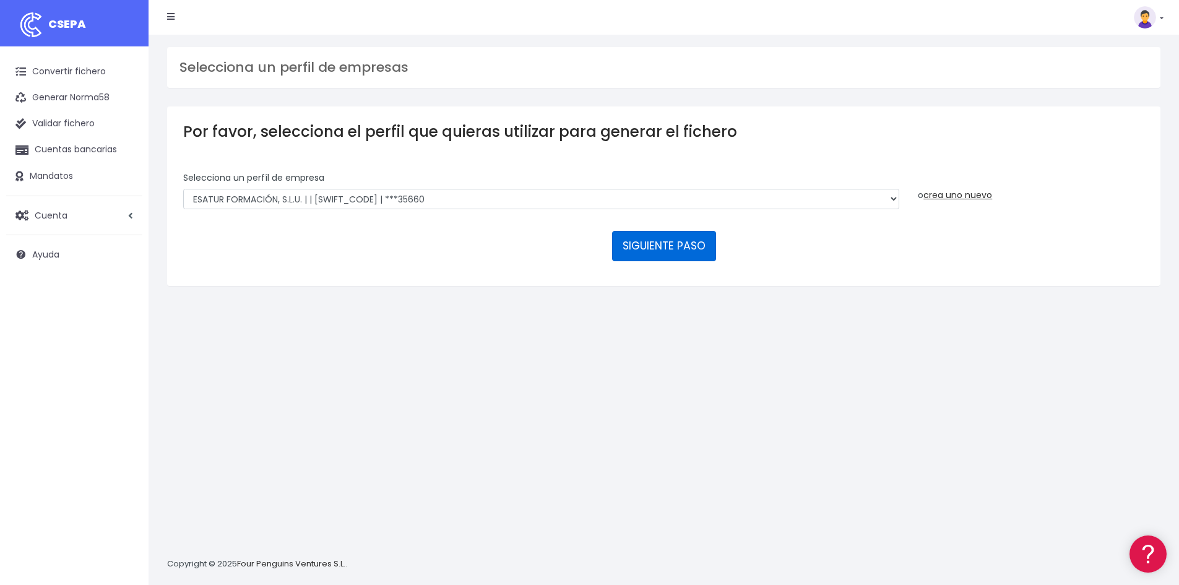
click at [658, 250] on button "SIGUIENTE PASO" at bounding box center [664, 246] width 104 height 30
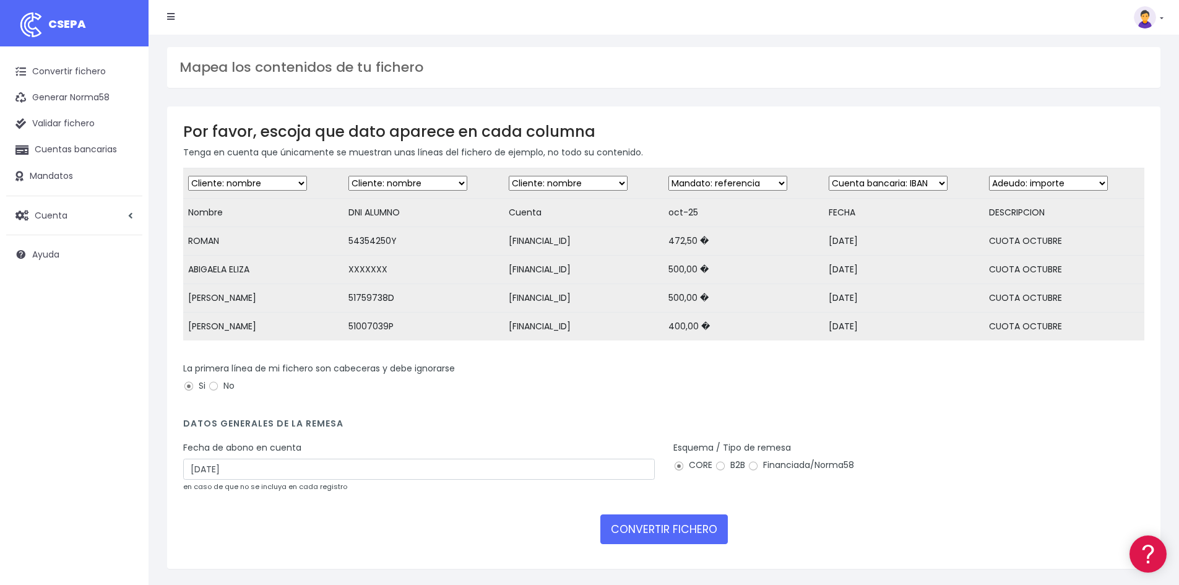
click at [395, 182] on select "Desechar campo Cliente: nombre Cliente: DNI Cliente: Email Cliente: Dirección C…" at bounding box center [408, 183] width 119 height 15
select select "reference"
click at [349, 176] on select "Desechar campo Cliente: nombre Cliente: DNI Cliente: Email Cliente: Dirección C…" at bounding box center [408, 183] width 119 height 15
click at [536, 184] on select "Desechar campo Cliente: nombre Cliente: DNI Cliente: Email Cliente: Dirección C…" at bounding box center [568, 183] width 119 height 15
select select "iban"
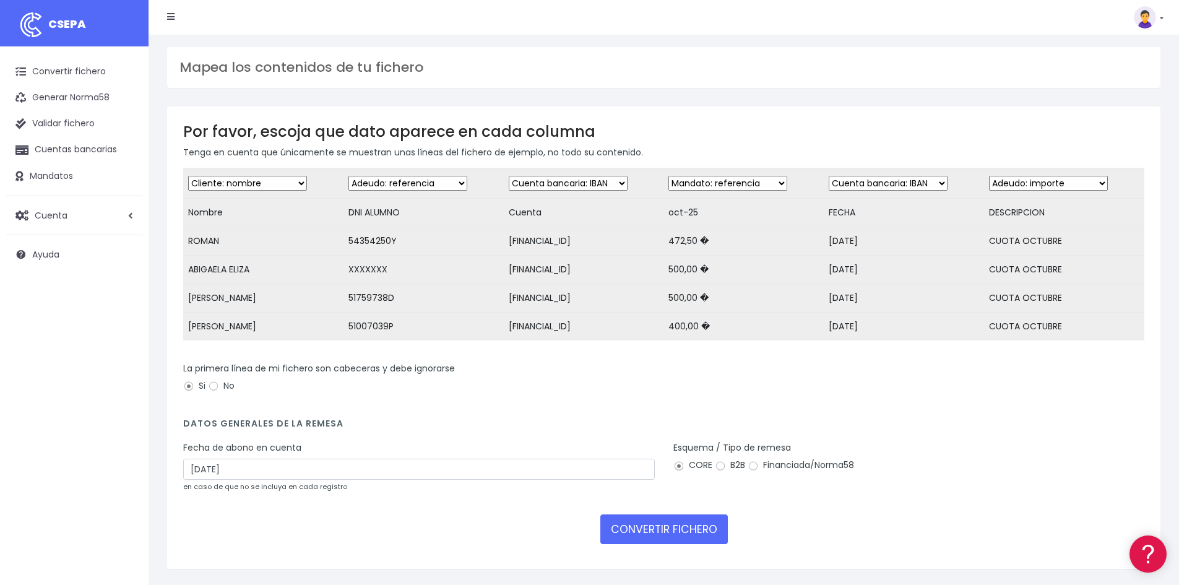
click at [509, 176] on select "Desechar campo Cliente: nombre Cliente: DNI Cliente: Email Cliente: Dirección C…" at bounding box center [568, 183] width 119 height 15
click at [702, 181] on select "Desechar campo Cliente: nombre Cliente: DNI Cliente: Email Cliente: Dirección C…" at bounding box center [728, 183] width 119 height 15
select select "amount"
click at [669, 176] on select "Desechar campo Cliente: nombre Cliente: DNI Cliente: Email Cliente: Dirección C…" at bounding box center [728, 183] width 119 height 15
click at [871, 184] on select "Desechar campo Cliente: nombre Cliente: DNI Cliente: Email Cliente: Dirección C…" at bounding box center [888, 183] width 119 height 15
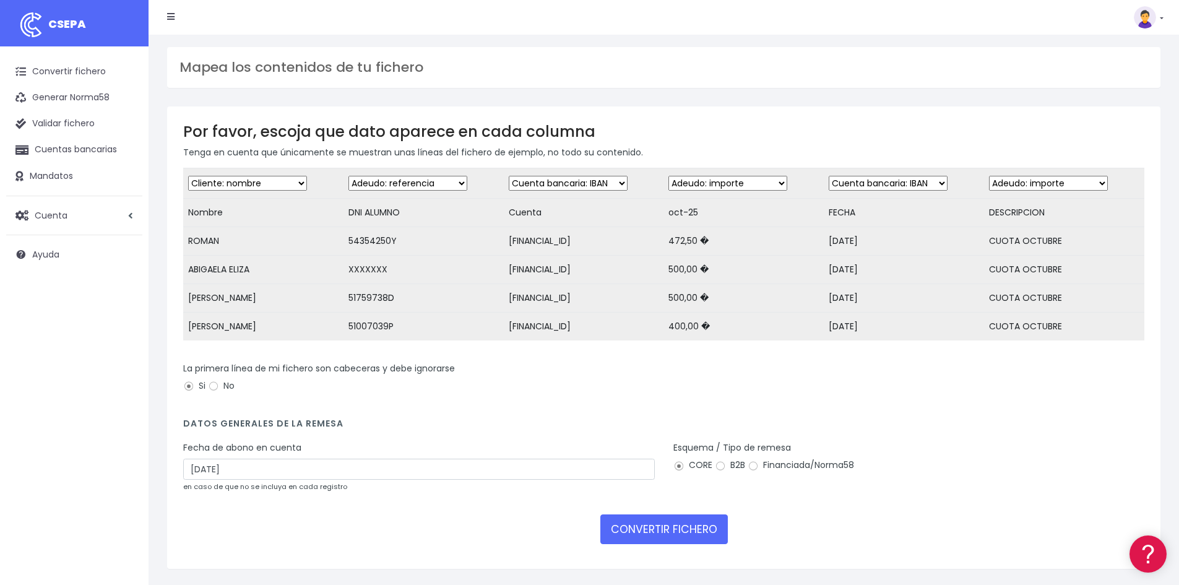
select select "date"
click at [829, 176] on select "Desechar campo Cliente: nombre Cliente: DNI Cliente: Email Cliente: Dirección C…" at bounding box center [888, 183] width 119 height 15
click at [1005, 182] on select "Desechar campo Cliente: nombre Cliente: DNI Cliente: Email Cliente: Dirección C…" at bounding box center [1048, 183] width 119 height 15
select select "description"
click at [989, 176] on select "Desechar campo Cliente: nombre Cliente: DNI Cliente: Email Cliente: Dirección C…" at bounding box center [1048, 183] width 119 height 15
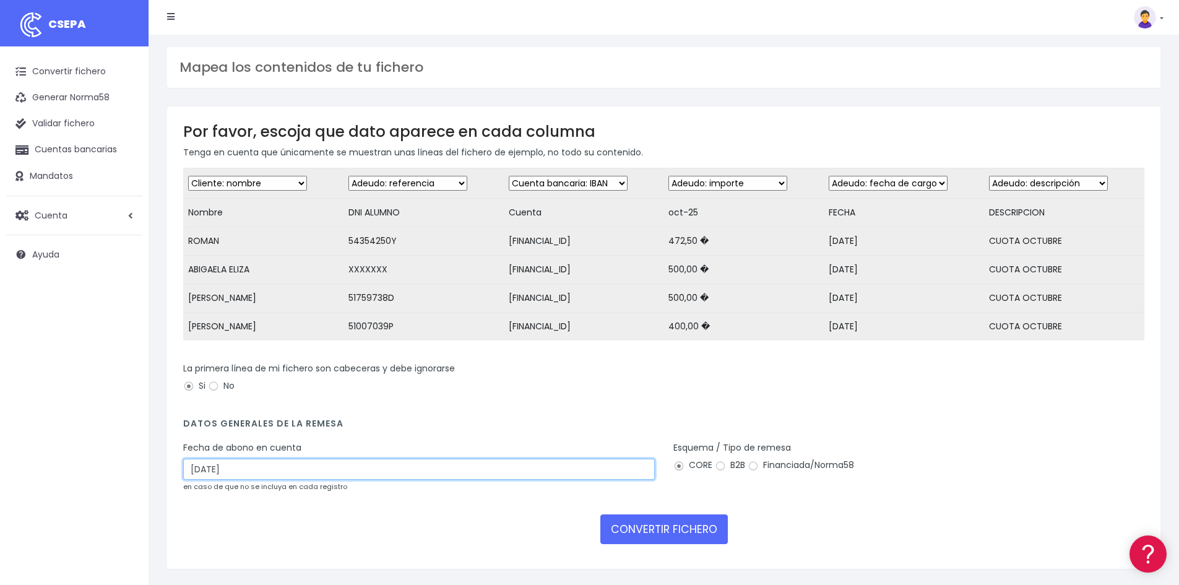
click at [196, 477] on input "17/10/2025" at bounding box center [419, 469] width 472 height 21
type input "[DATE]"
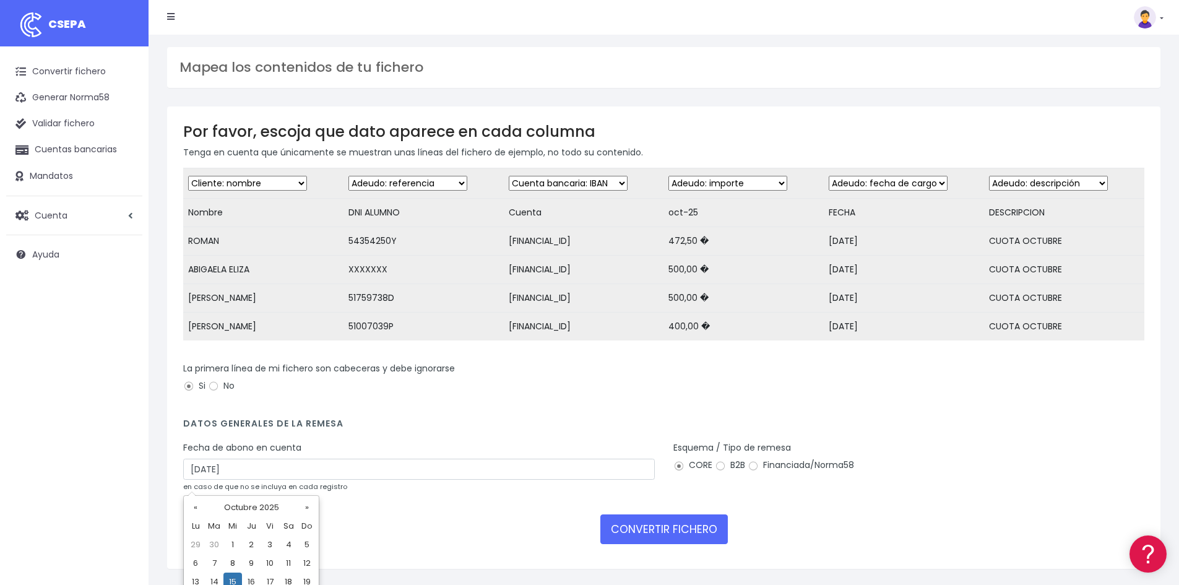
click at [738, 497] on div "Esquema / Tipo de remesa CORE B2B Financiada/Norma58" at bounding box center [909, 471] width 490 height 60
click at [656, 529] on button "CONVERTIR FICHERO" at bounding box center [664, 529] width 128 height 30
click at [648, 539] on button "CONVERTIR FICHERO" at bounding box center [664, 529] width 128 height 30
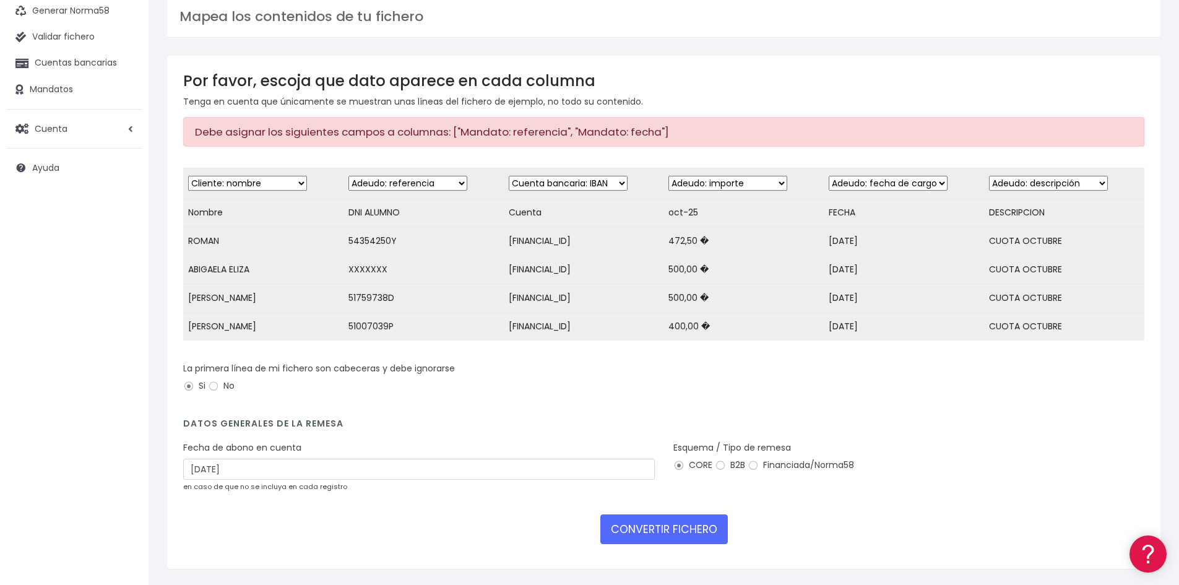
scroll to position [134, 0]
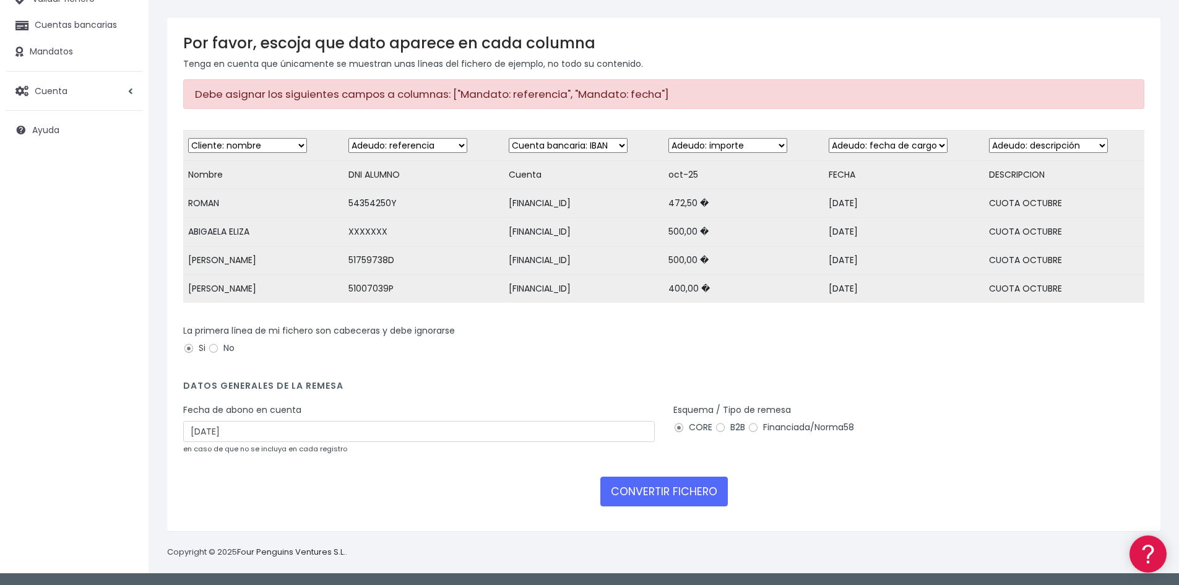
click at [397, 138] on select "Desechar campo Cliente: nombre Cliente: DNI Cliente: Email Cliente: Dirección C…" at bounding box center [408, 145] width 119 height 15
select select "mandate_reference"
click at [349, 138] on select "Desechar campo Cliente: nombre Cliente: DNI Cliente: Email Cliente: Dirección C…" at bounding box center [408, 145] width 119 height 15
click at [878, 138] on select "Desechar campo Cliente: nombre Cliente: DNI Cliente: Email Cliente: Dirección C…" at bounding box center [888, 145] width 119 height 15
select select "mandate_signed_at"
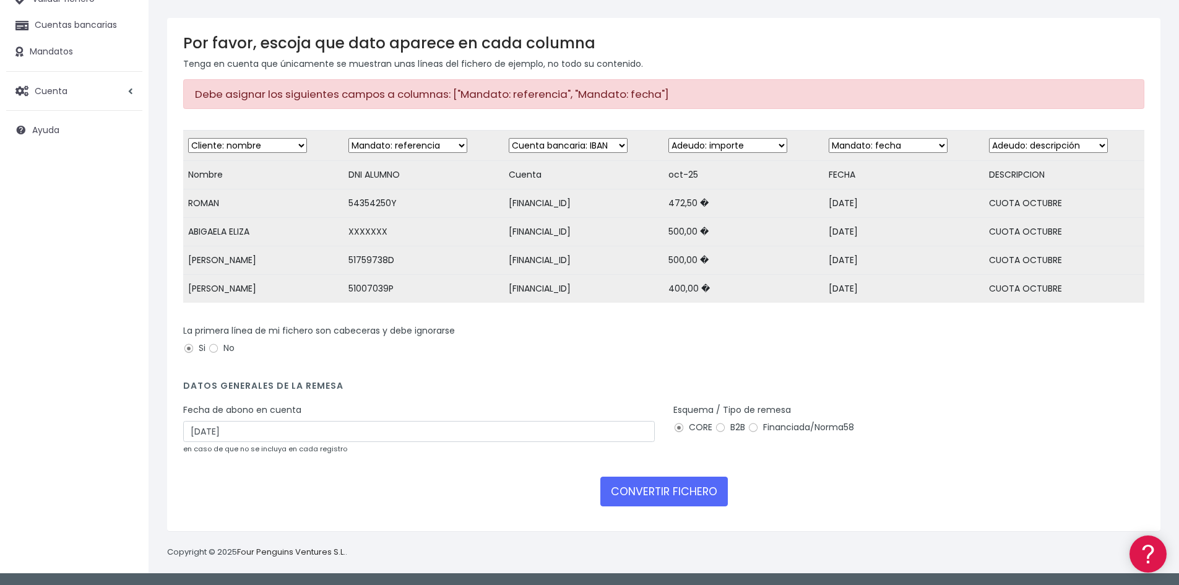
click at [829, 138] on select "Desechar campo Cliente: nombre Cliente: DNI Cliente: Email Cliente: Dirección C…" at bounding box center [888, 145] width 119 height 15
click at [662, 486] on button "CONVERTIR FICHERO" at bounding box center [664, 492] width 128 height 30
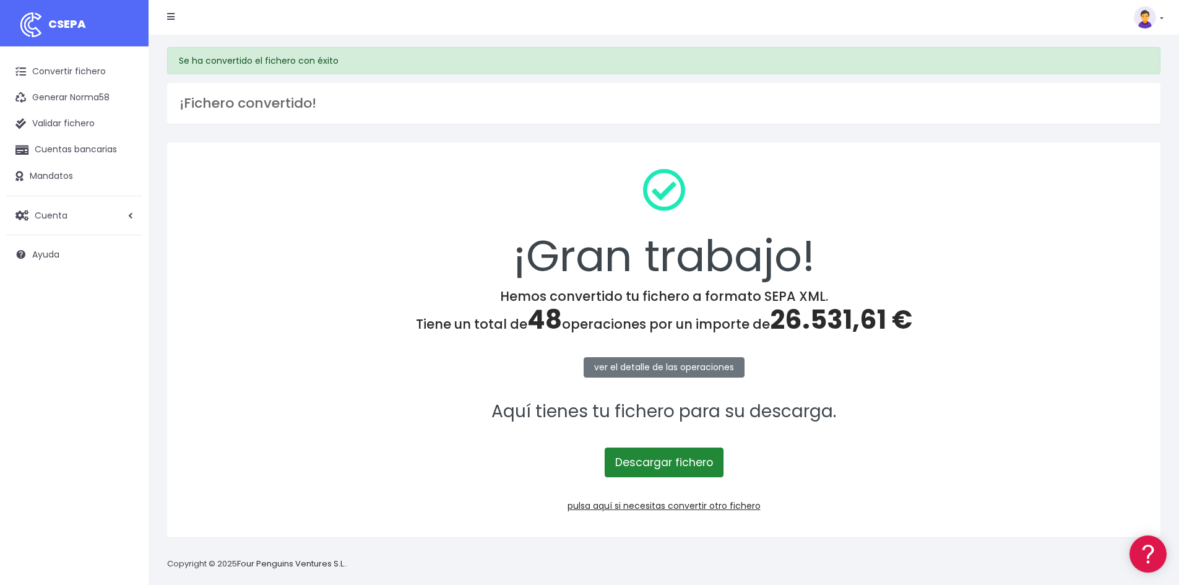
click at [677, 465] on link "Descargar fichero" at bounding box center [664, 463] width 119 height 30
click at [664, 363] on link "ver el detalle de las operaciones" at bounding box center [664, 367] width 161 height 20
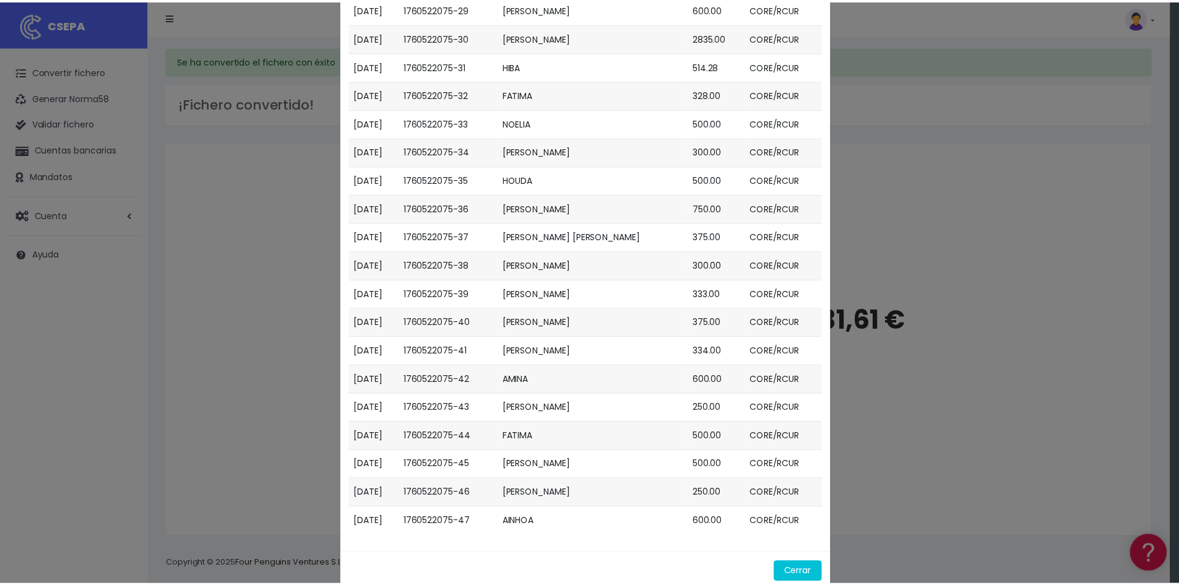
scroll to position [944, 0]
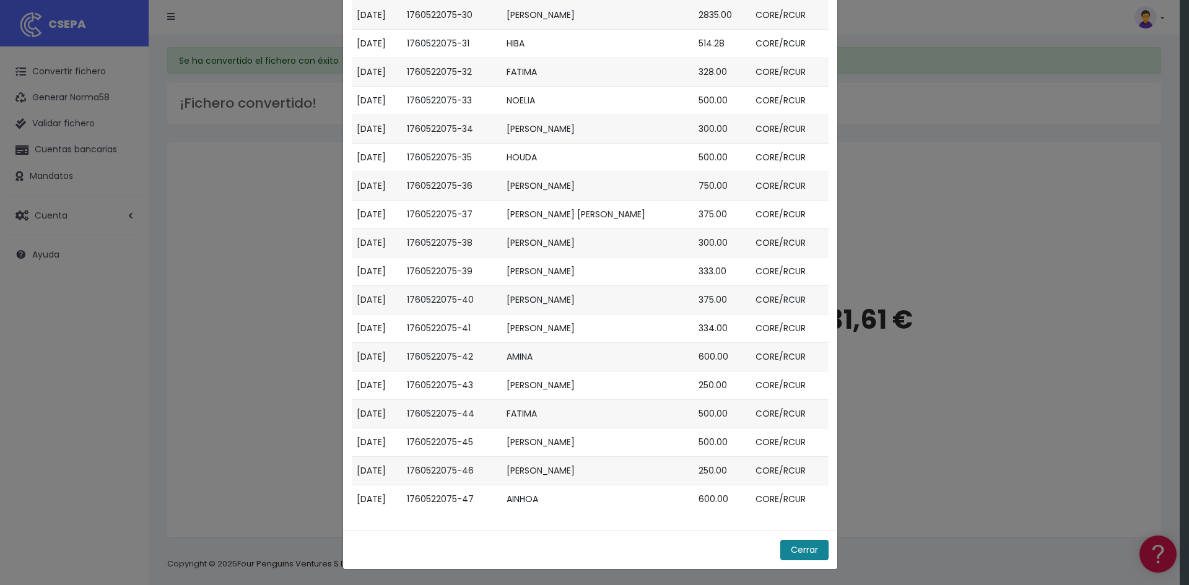
click at [790, 544] on button "Cerrar" at bounding box center [804, 550] width 48 height 20
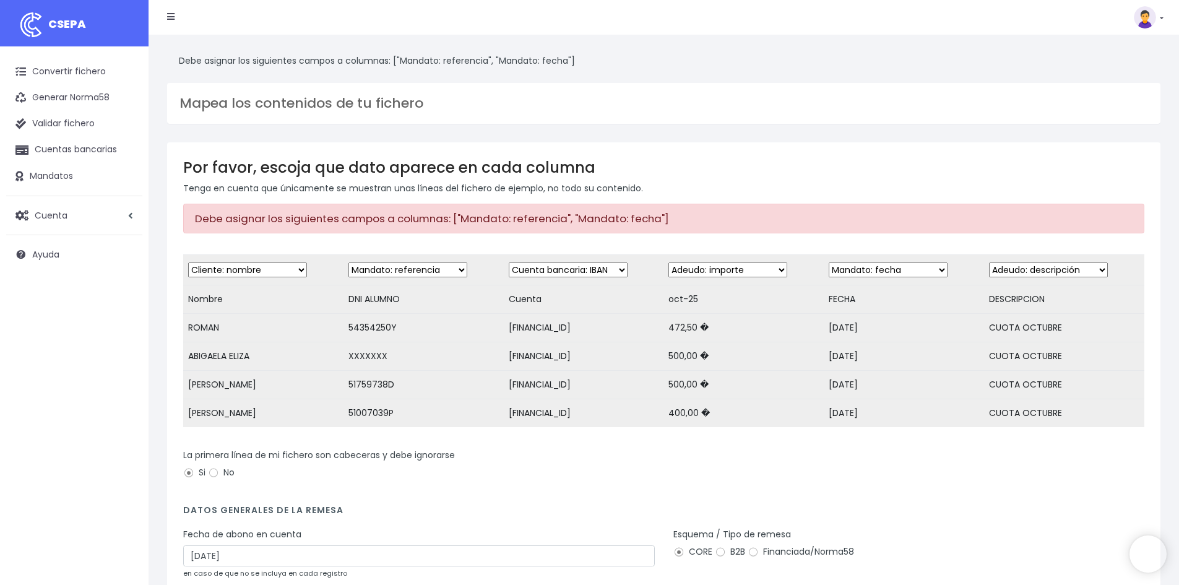
select select "mandate_reference"
select select "mandate_signed_at"
